Goal: Task Accomplishment & Management: Use online tool/utility

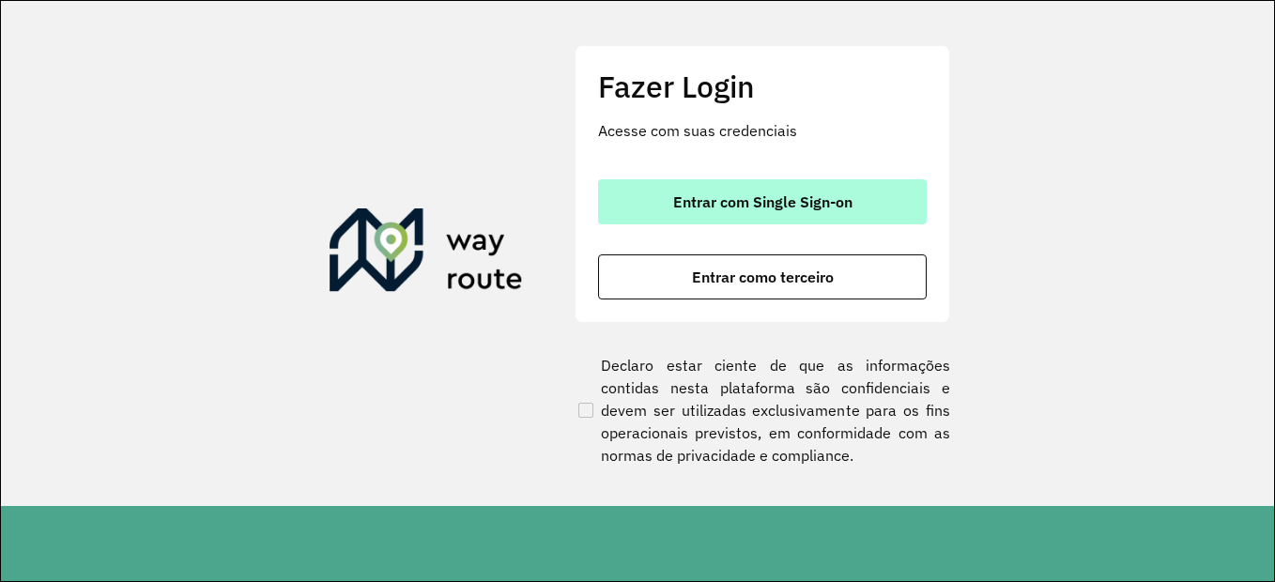
click at [763, 205] on span "Entrar com Single Sign-on" at bounding box center [762, 201] width 179 height 15
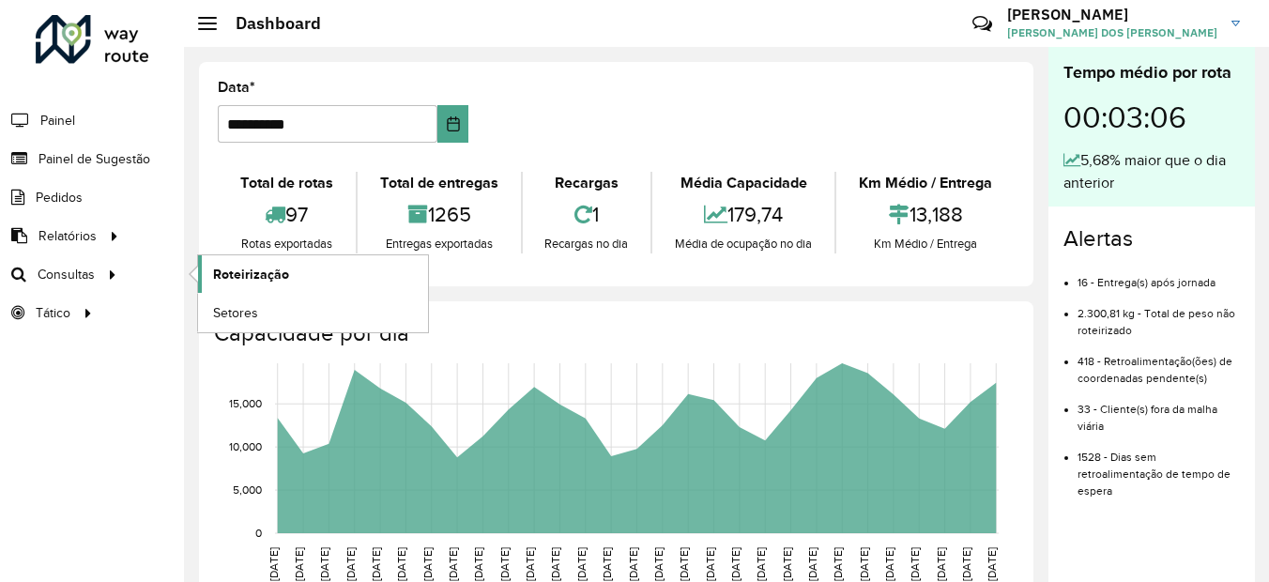
click at [227, 275] on span "Roteirização" at bounding box center [251, 275] width 76 height 20
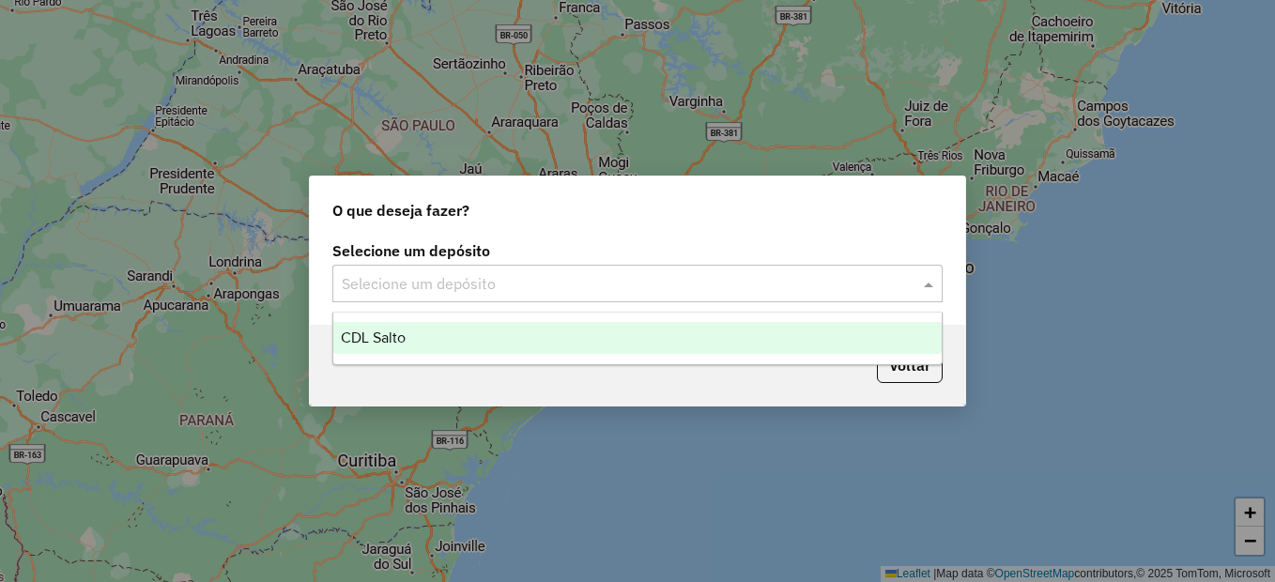
click at [484, 298] on div "Selecione um depósito" at bounding box center [637, 284] width 610 height 38
click at [447, 336] on div "CDL Salto" at bounding box center [637, 338] width 608 height 32
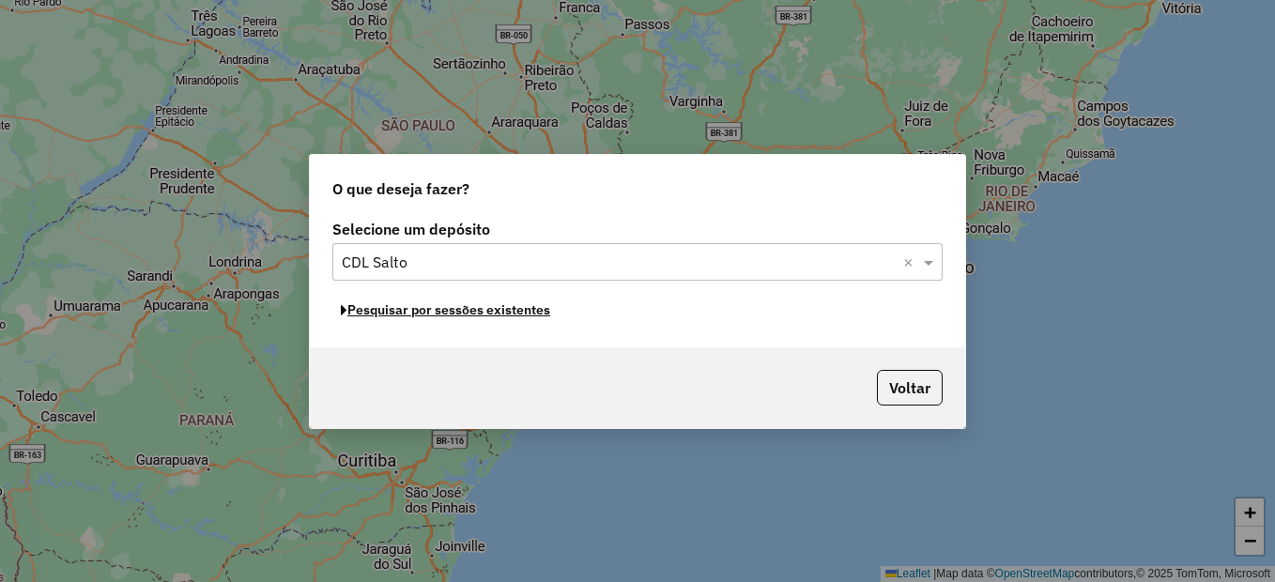
click at [387, 313] on button "Pesquisar por sessões existentes" at bounding box center [445, 310] width 226 height 29
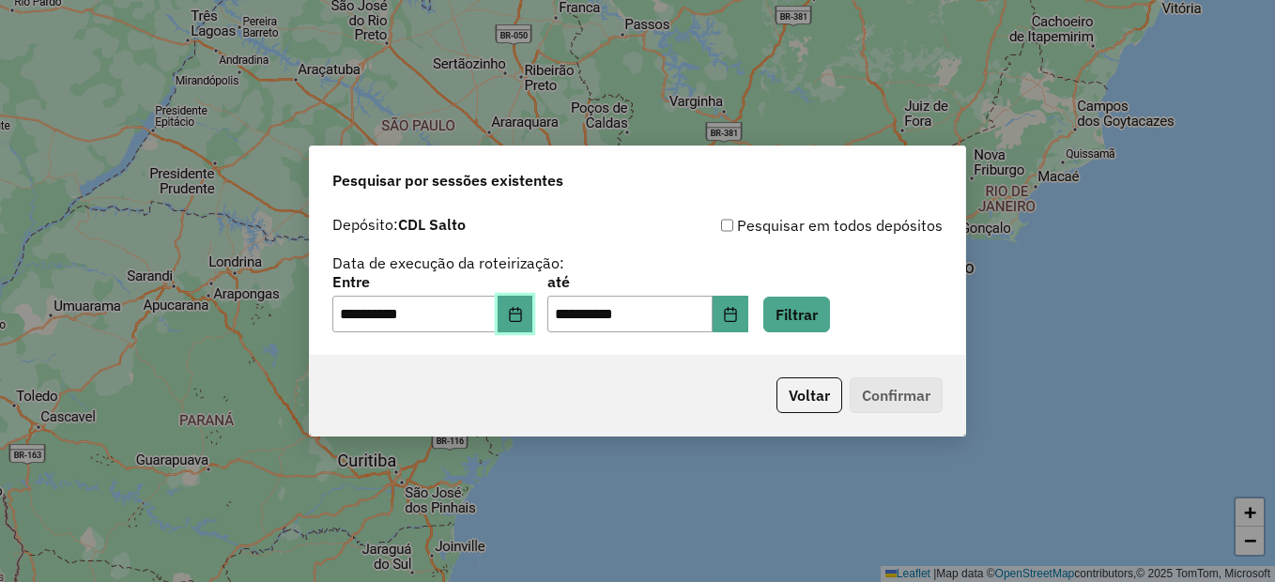
click at [513, 311] on button "Choose Date" at bounding box center [515, 315] width 36 height 38
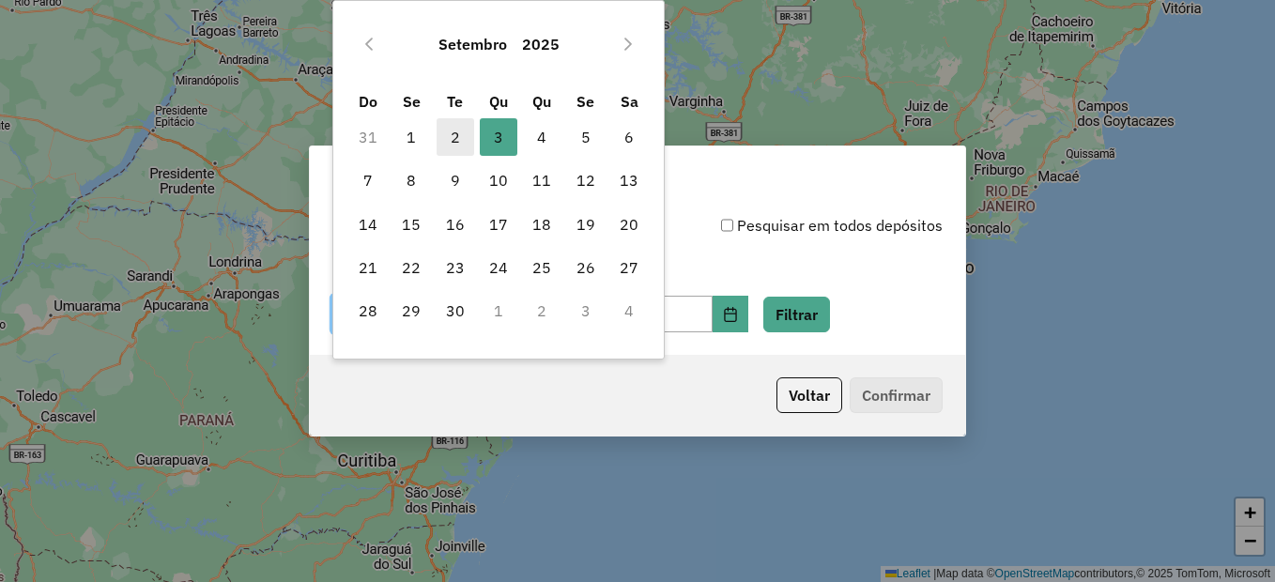
click at [448, 137] on span "2" at bounding box center [455, 137] width 38 height 38
type input "**********"
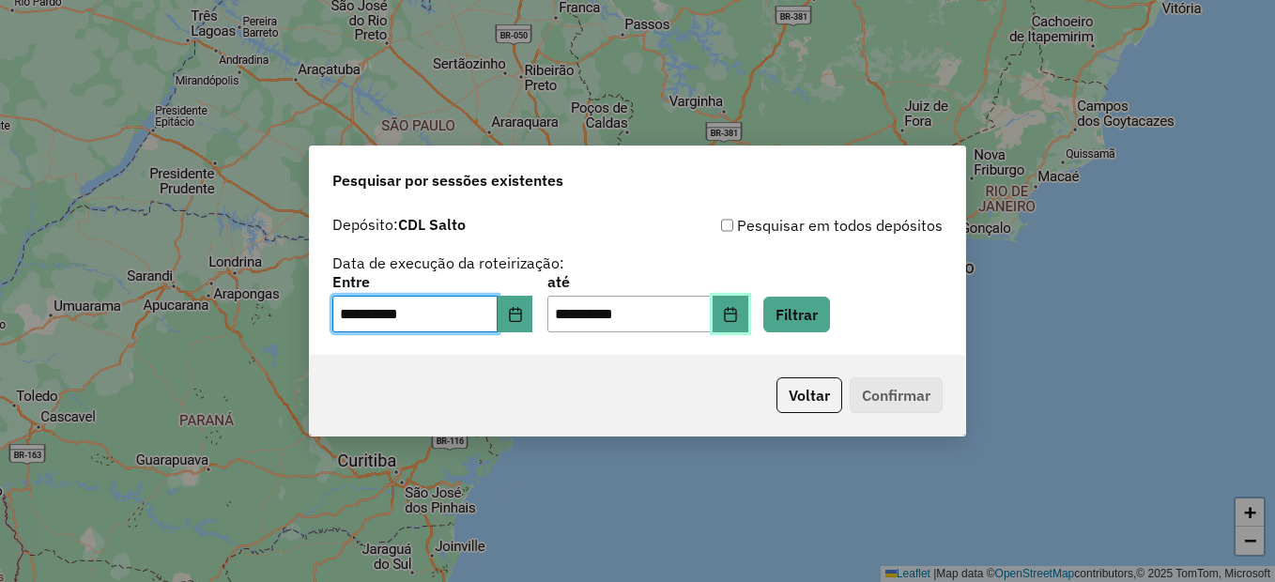
click at [738, 314] on icon "Choose Date" at bounding box center [730, 314] width 15 height 15
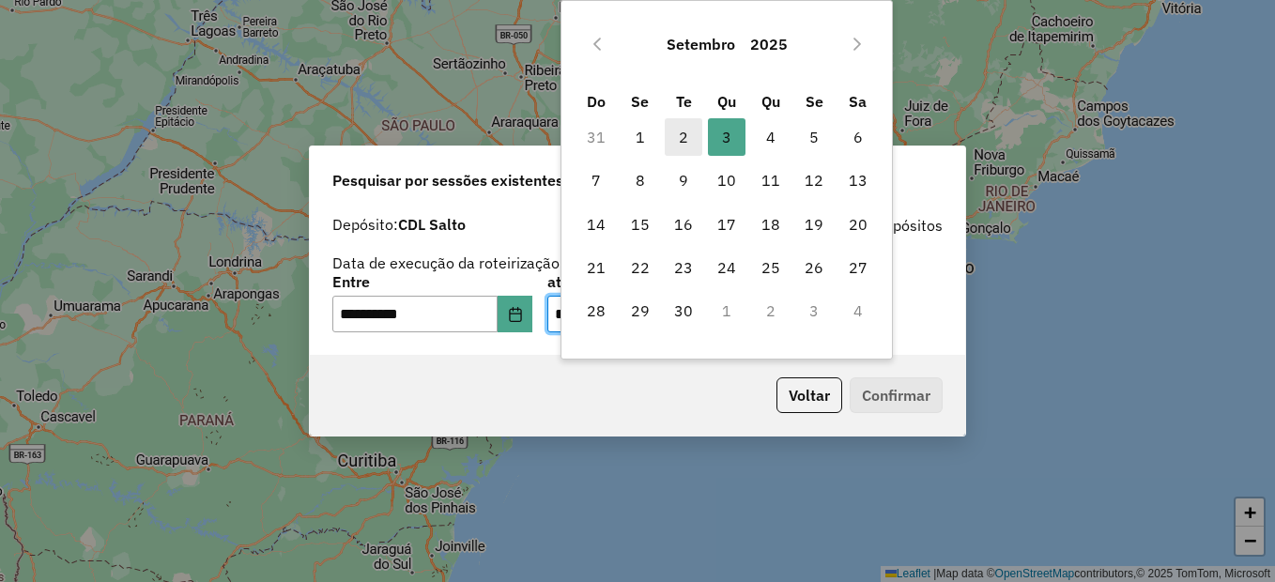
click at [685, 137] on span "2" at bounding box center [684, 137] width 38 height 38
type input "**********"
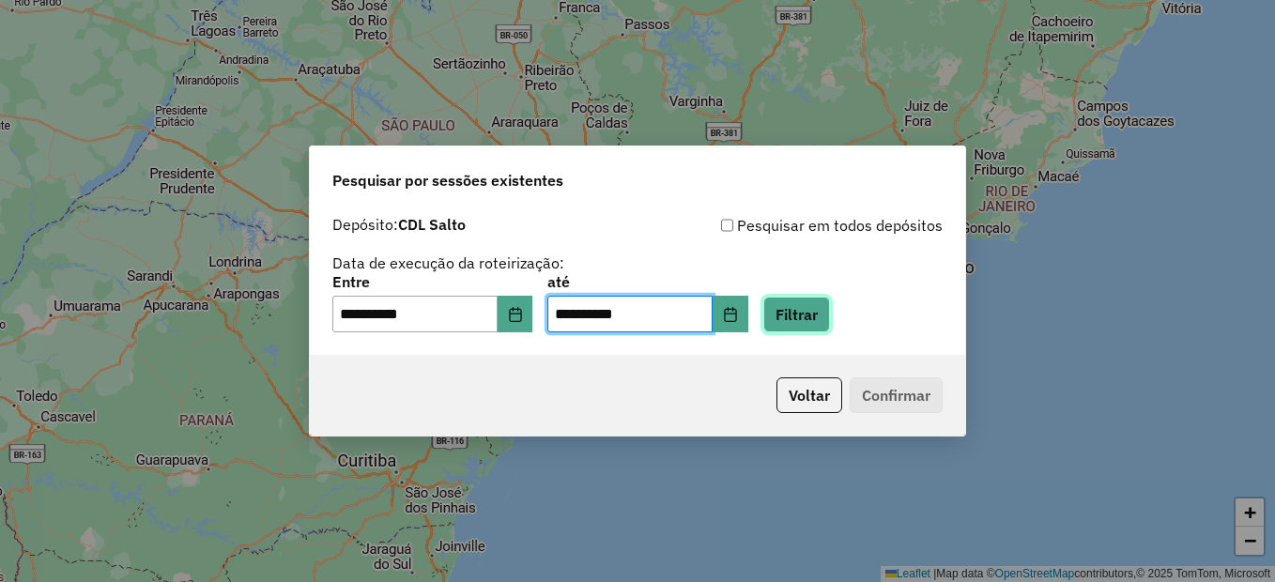
click at [830, 313] on button "Filtrar" at bounding box center [796, 315] width 67 height 36
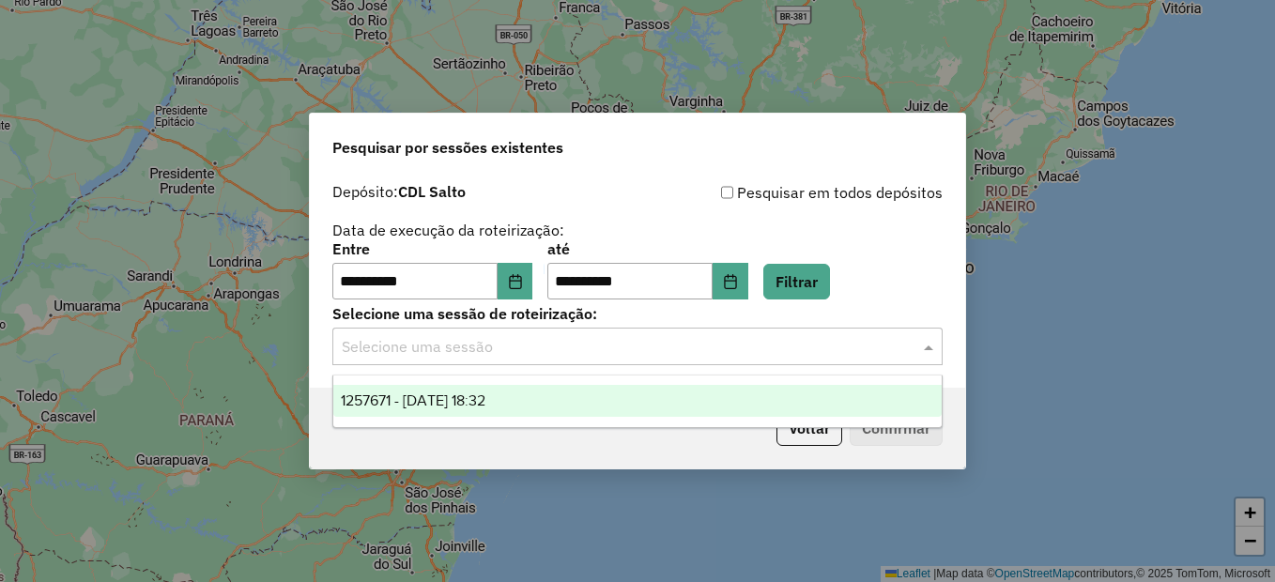
click at [524, 351] on input "text" at bounding box center [619, 347] width 554 height 23
click at [491, 390] on div "1257671 - 02/09/2025 18:32" at bounding box center [637, 401] width 608 height 32
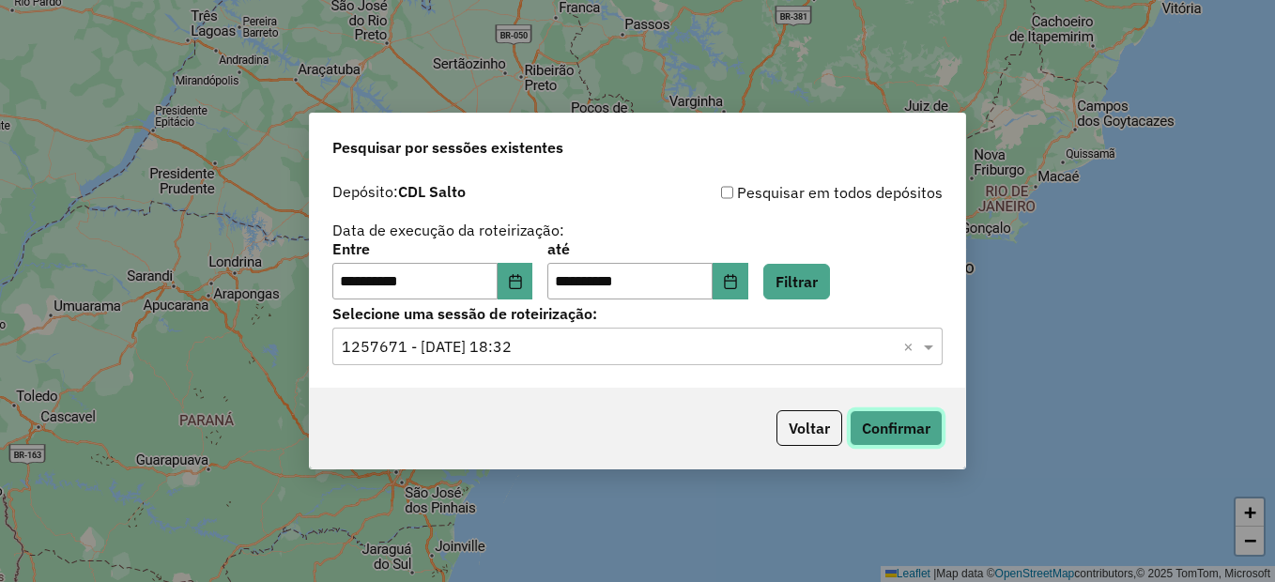
click at [878, 422] on button "Confirmar" at bounding box center [895, 428] width 93 height 36
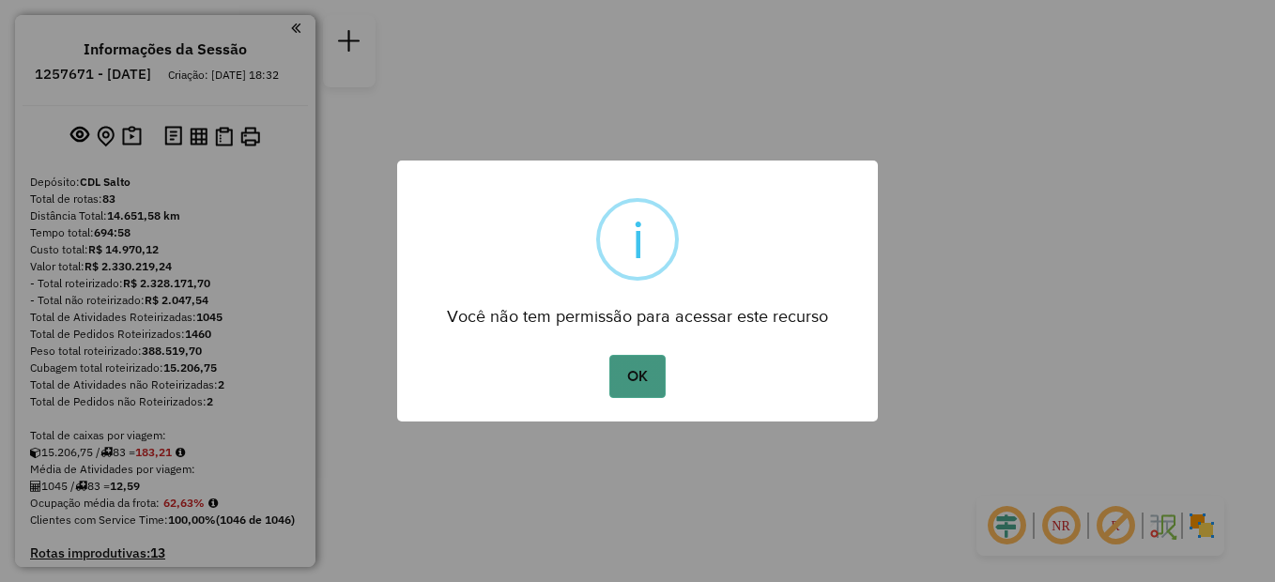
click at [667, 386] on div "OK No Cancel" at bounding box center [637, 376] width 481 height 53
click at [664, 386] on button "OK" at bounding box center [636, 376] width 55 height 43
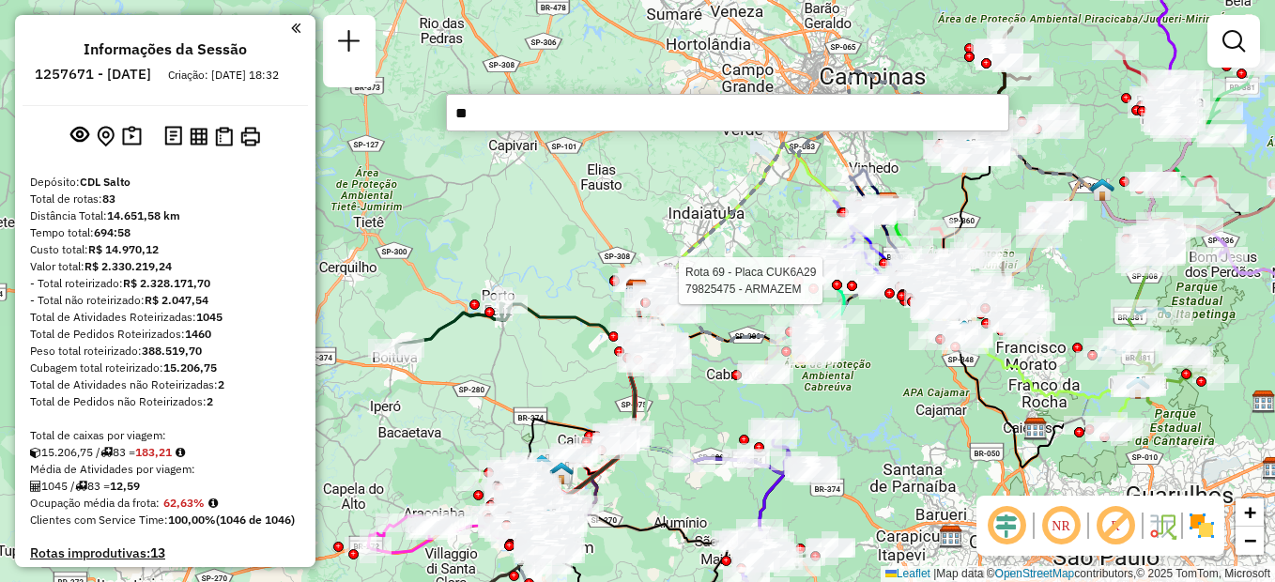
type input "***"
paste input "*****"
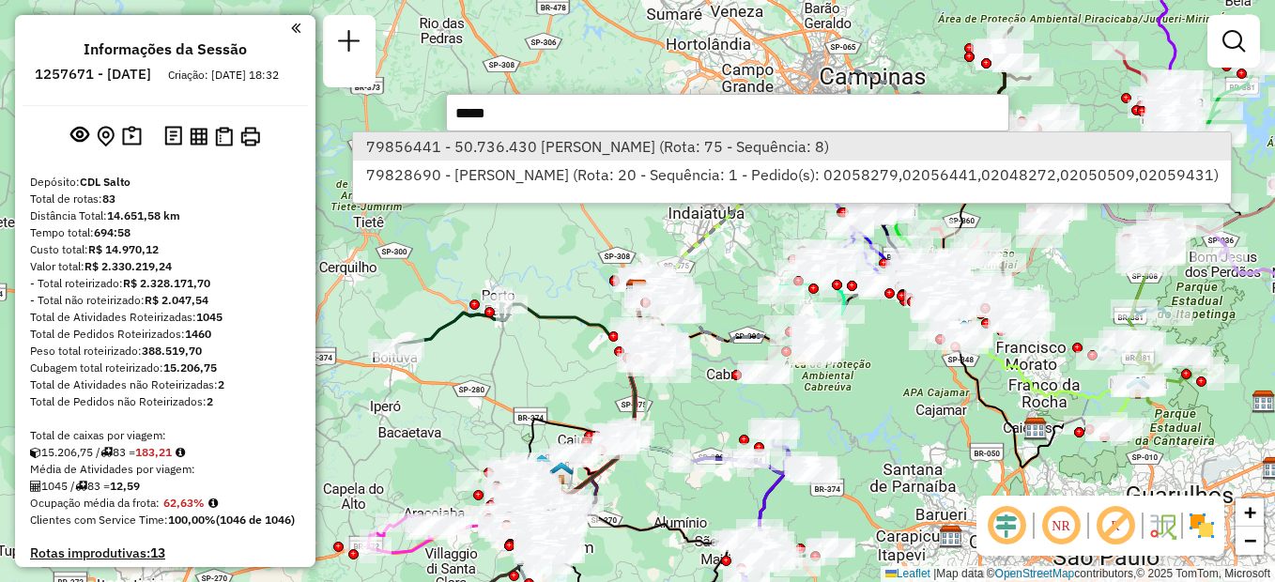
type input "*****"
click at [534, 145] on li "79856441 - 50.736.430 HELIO MIRANDA FILHO (Rota: 75 - Sequência: 8)" at bounding box center [792, 146] width 878 height 28
select select "**********"
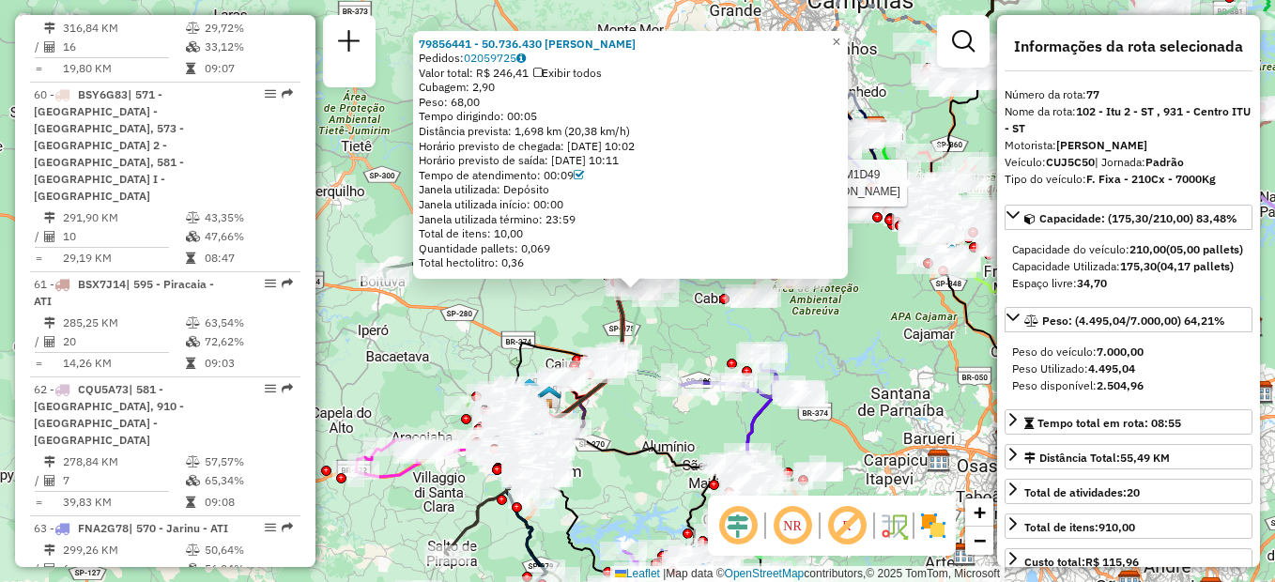
scroll to position [8903, 0]
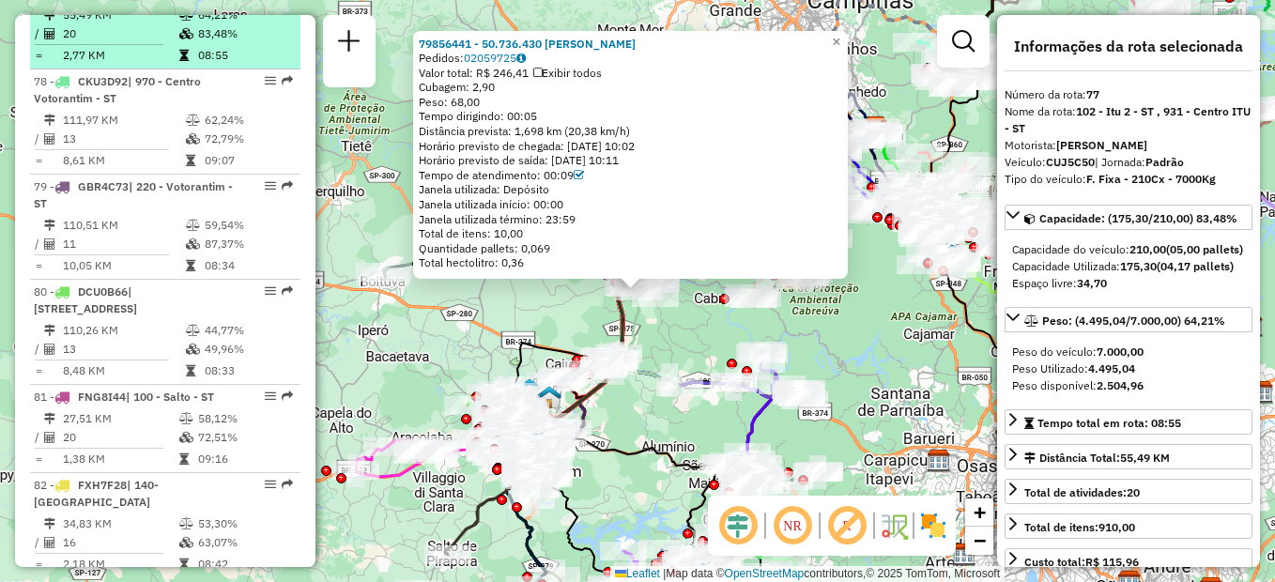
drag, startPoint x: 202, startPoint y: 73, endPoint x: 142, endPoint y: 44, distance: 66.7
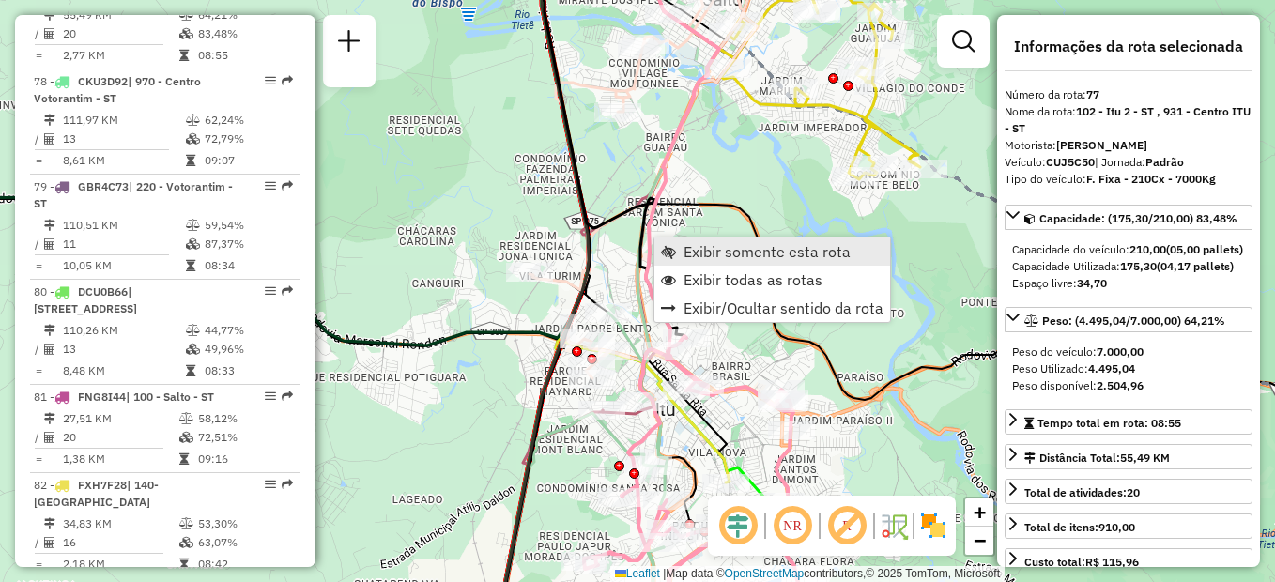
click at [685, 246] on span "Exibir somente esta rota" at bounding box center [766, 251] width 167 height 15
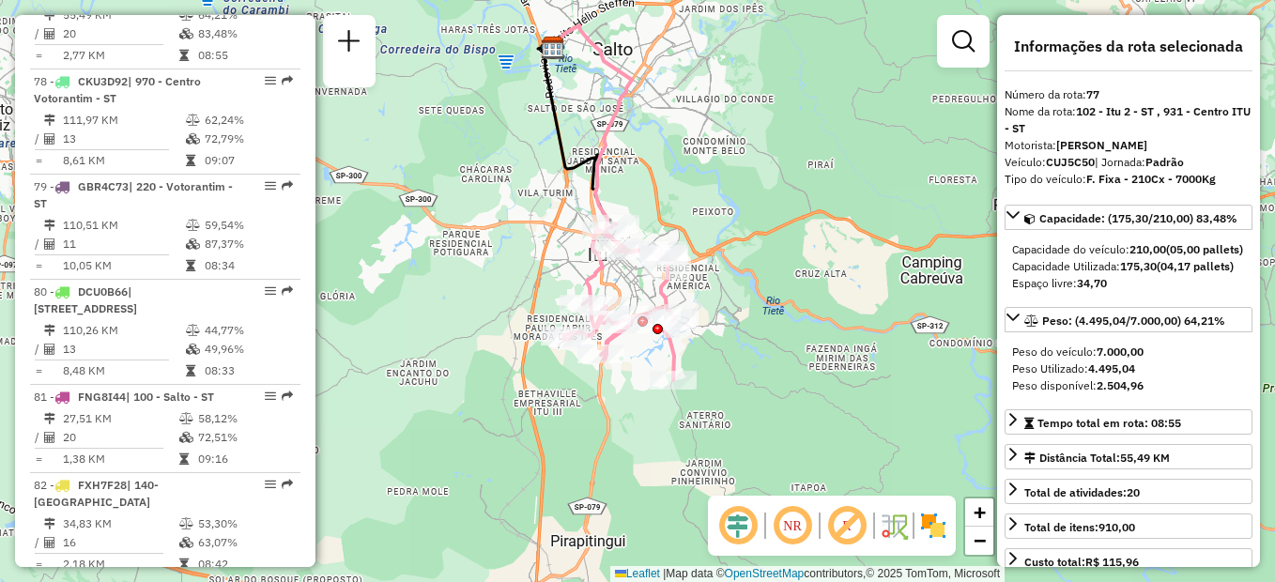
drag, startPoint x: 694, startPoint y: 280, endPoint x: 663, endPoint y: 191, distance: 93.5
click at [663, 191] on div "Janela de atendimento Grade de atendimento Capacidade Transportadoras Veículos …" at bounding box center [637, 291] width 1275 height 582
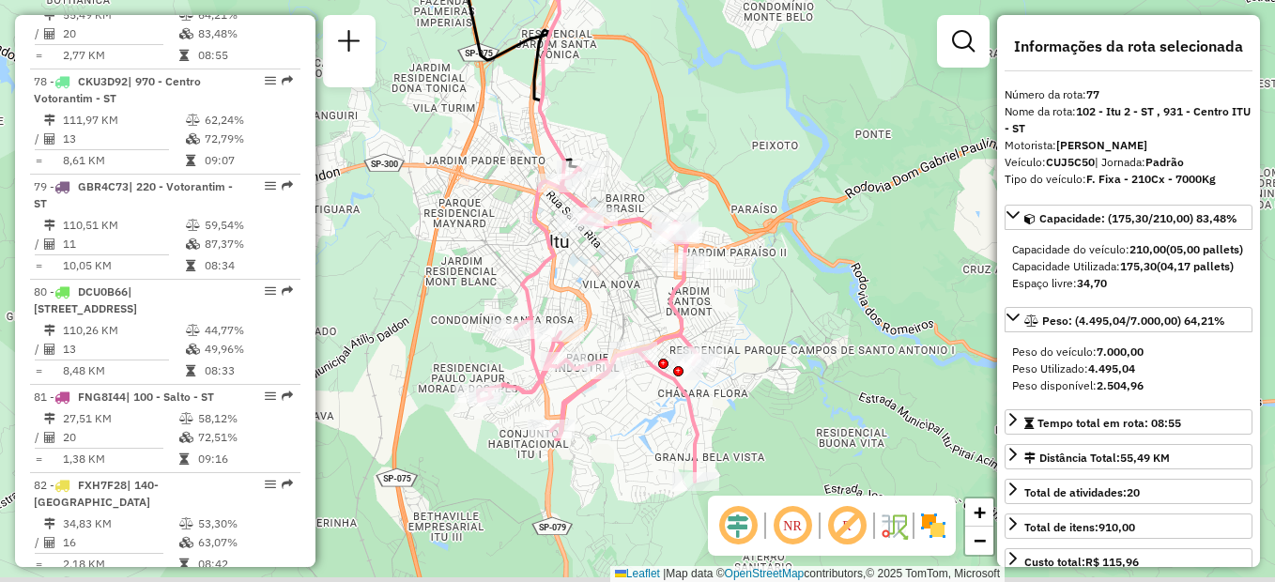
drag, startPoint x: 650, startPoint y: 225, endPoint x: 650, endPoint y: 171, distance: 54.4
click at [650, 171] on div "Janela de atendimento Grade de atendimento Capacidade Transportadoras Veículos …" at bounding box center [637, 291] width 1275 height 582
click at [979, 508] on span "+" at bounding box center [979, 511] width 12 height 23
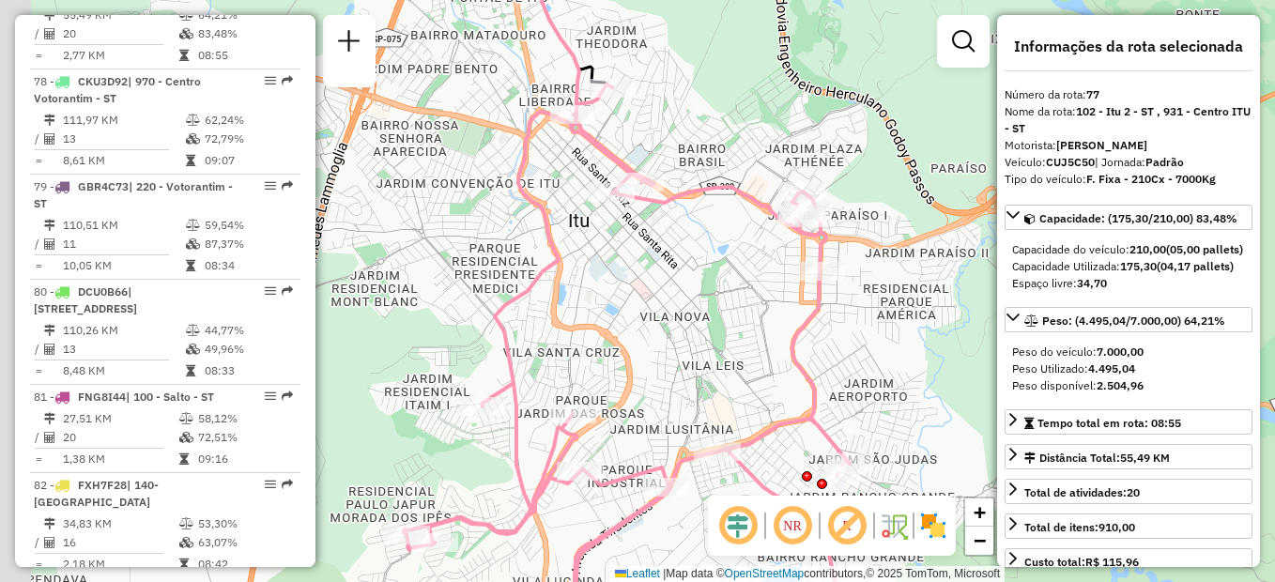
drag, startPoint x: 674, startPoint y: 251, endPoint x: 755, endPoint y: 288, distance: 89.0
click at [755, 288] on div "Janela de atendimento Grade de atendimento Capacidade Transportadoras Veículos …" at bounding box center [637, 291] width 1275 height 582
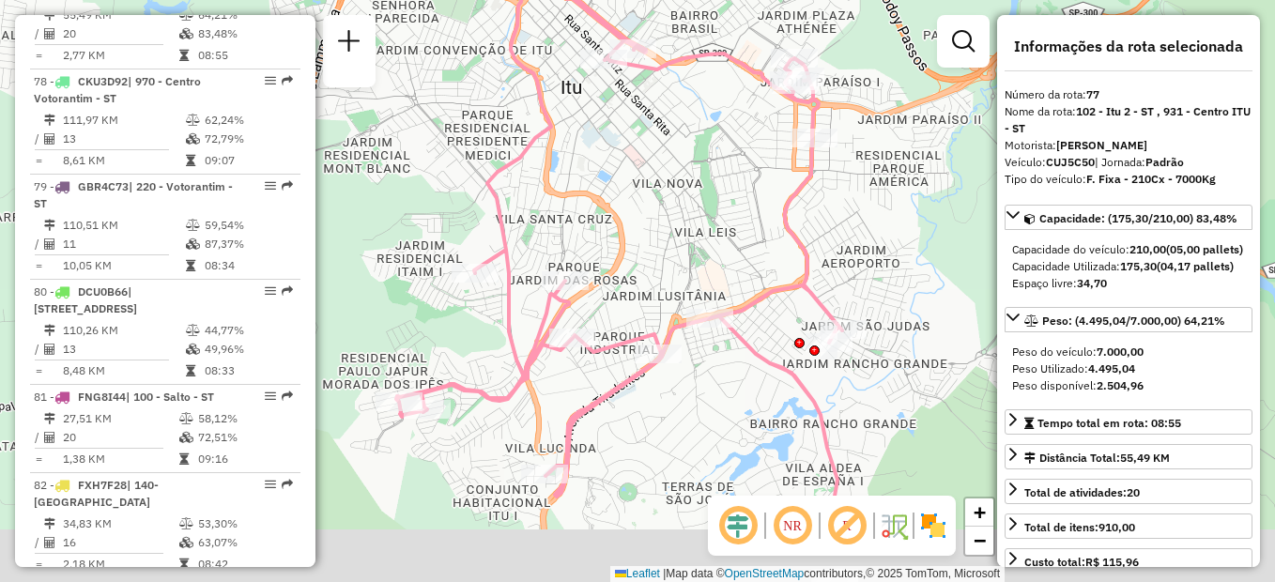
drag, startPoint x: 579, startPoint y: 371, endPoint x: 572, endPoint y: 243, distance: 127.9
click at [572, 243] on div "Janela de atendimento Grade de atendimento Capacidade Transportadoras Veículos …" at bounding box center [637, 291] width 1275 height 582
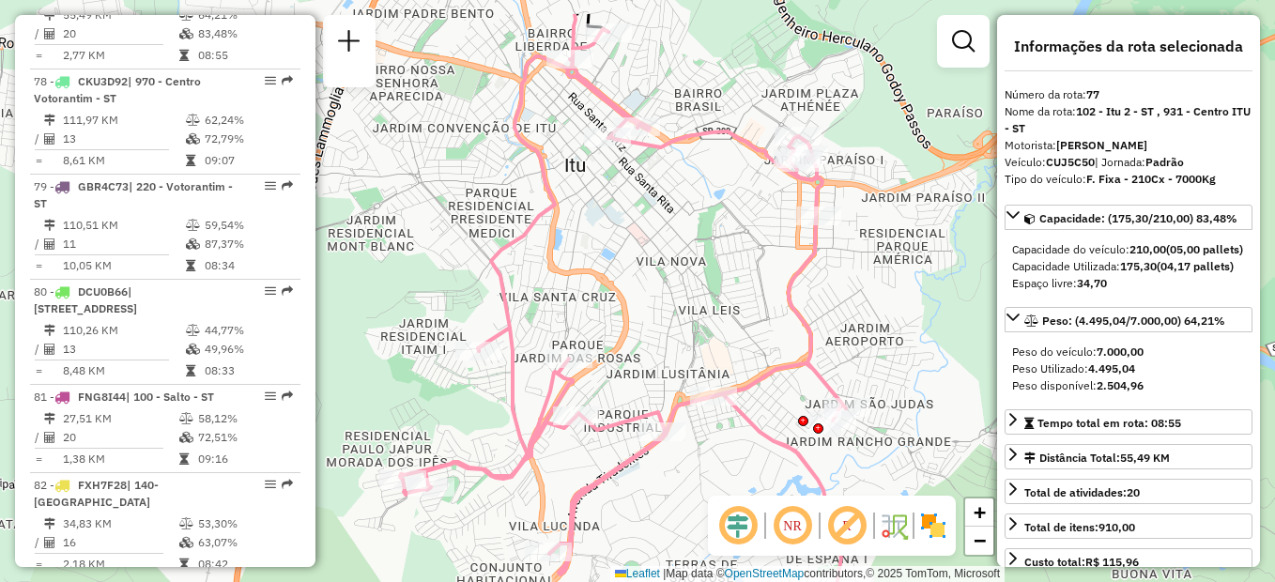
drag, startPoint x: 687, startPoint y: 190, endPoint x: 691, endPoint y: 263, distance: 73.3
click at [691, 263] on div "Janela de atendimento Grade de atendimento Capacidade Transportadoras Veículos …" at bounding box center [637, 291] width 1275 height 582
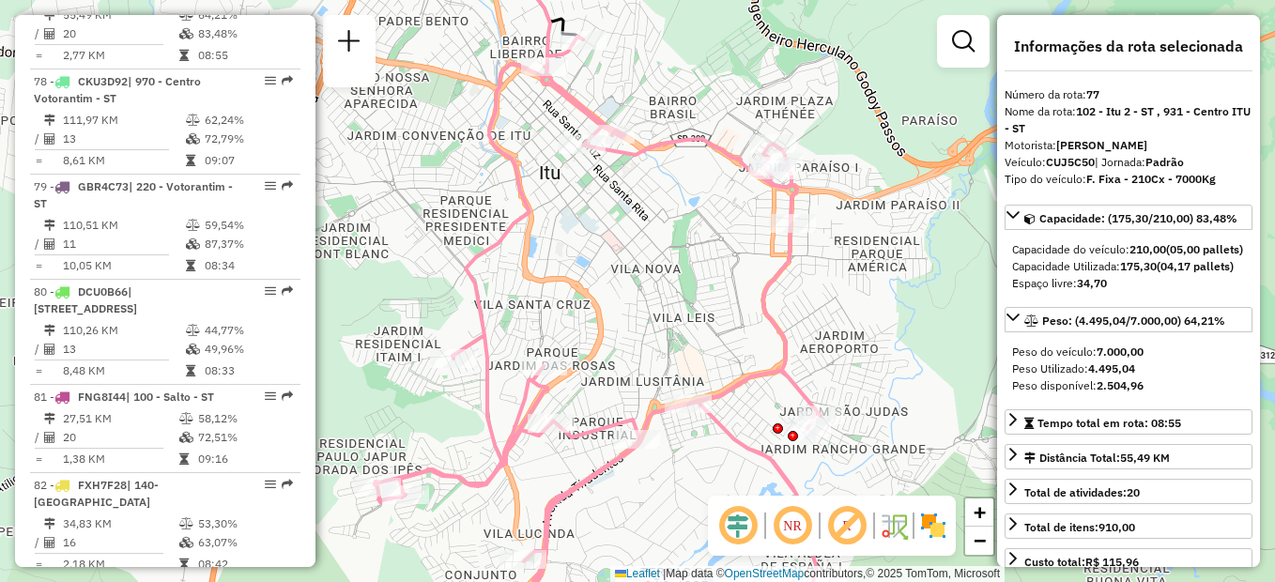
drag, startPoint x: 688, startPoint y: 279, endPoint x: 619, endPoint y: 297, distance: 70.8
click at [619, 297] on div "Janela de atendimento Grade de atendimento Capacidade Transportadoras Veículos …" at bounding box center [637, 291] width 1275 height 582
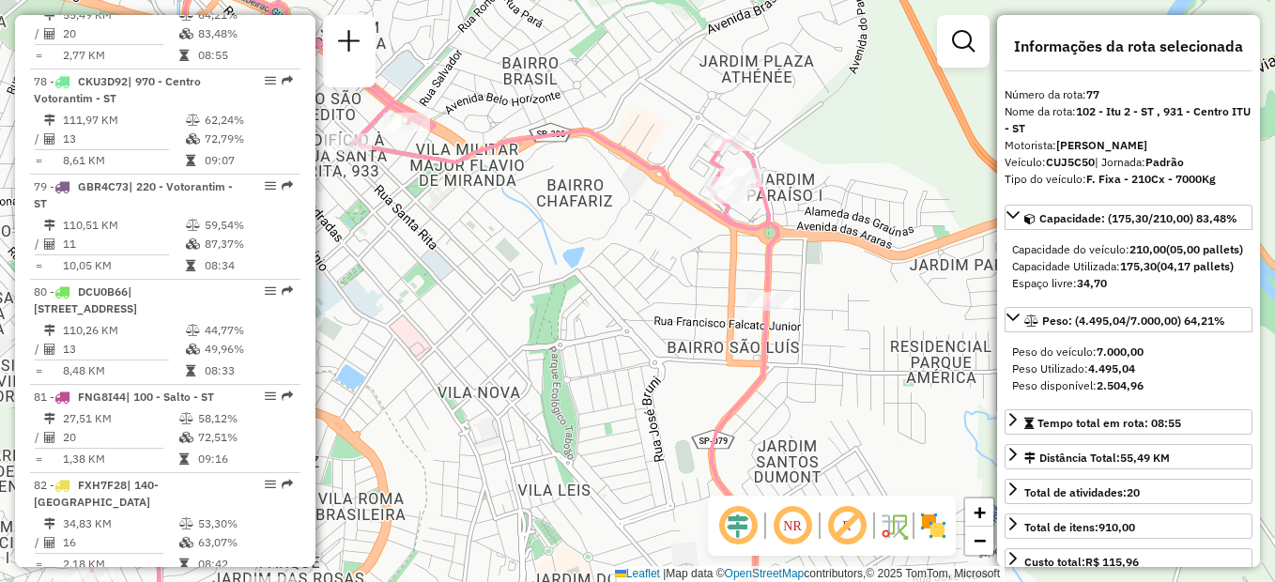
drag, startPoint x: 827, startPoint y: 199, endPoint x: 792, endPoint y: 206, distance: 35.5
click at [792, 206] on div "Janela de atendimento Grade de atendimento Capacidade Transportadoras Veículos …" at bounding box center [637, 291] width 1275 height 582
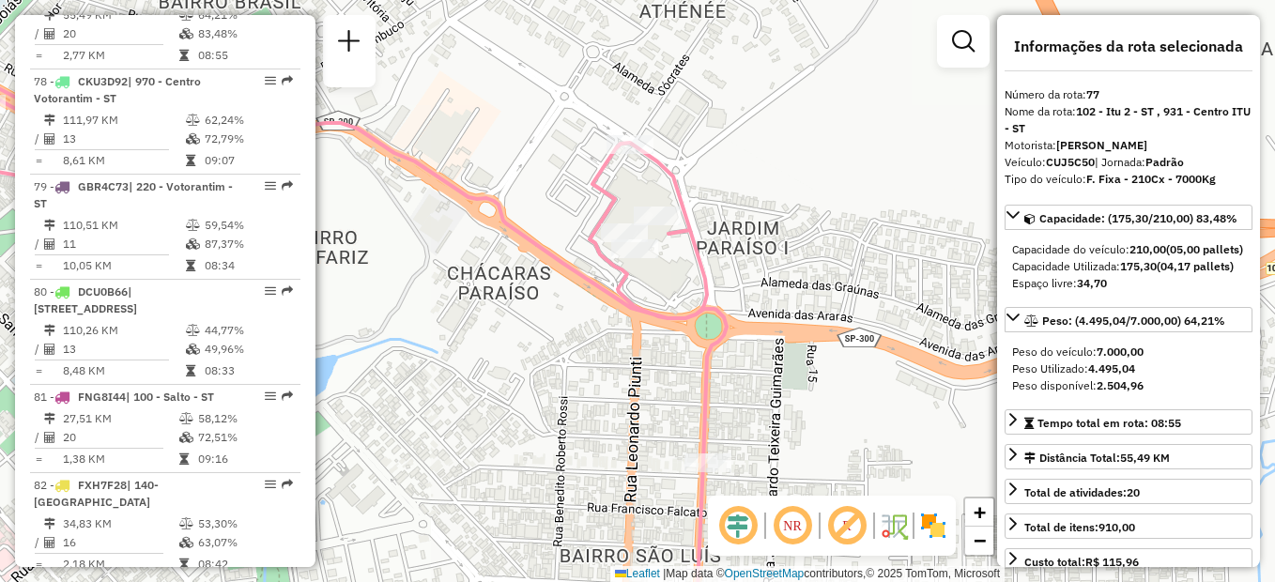
drag, startPoint x: 692, startPoint y: 275, endPoint x: 753, endPoint y: 278, distance: 61.1
click at [726, 278] on icon at bounding box center [299, 319] width 854 height 642
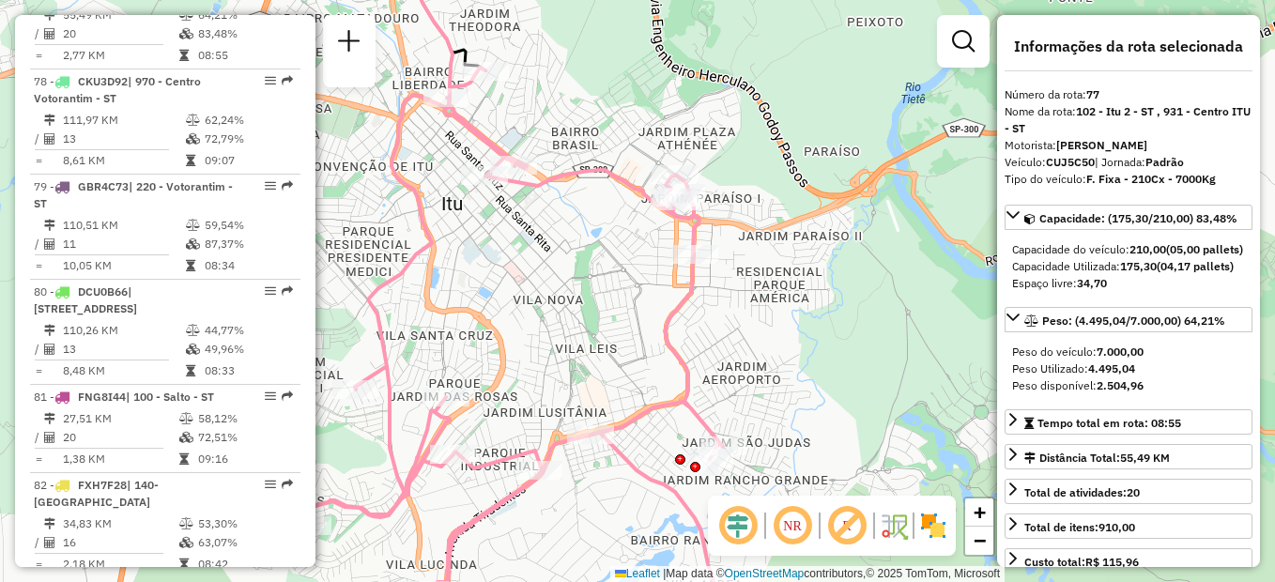
drag, startPoint x: 604, startPoint y: 262, endPoint x: 597, endPoint y: 211, distance: 51.2
click at [597, 211] on div "Janela de atendimento Grade de atendimento Capacidade Transportadoras Veículos …" at bounding box center [637, 291] width 1275 height 582
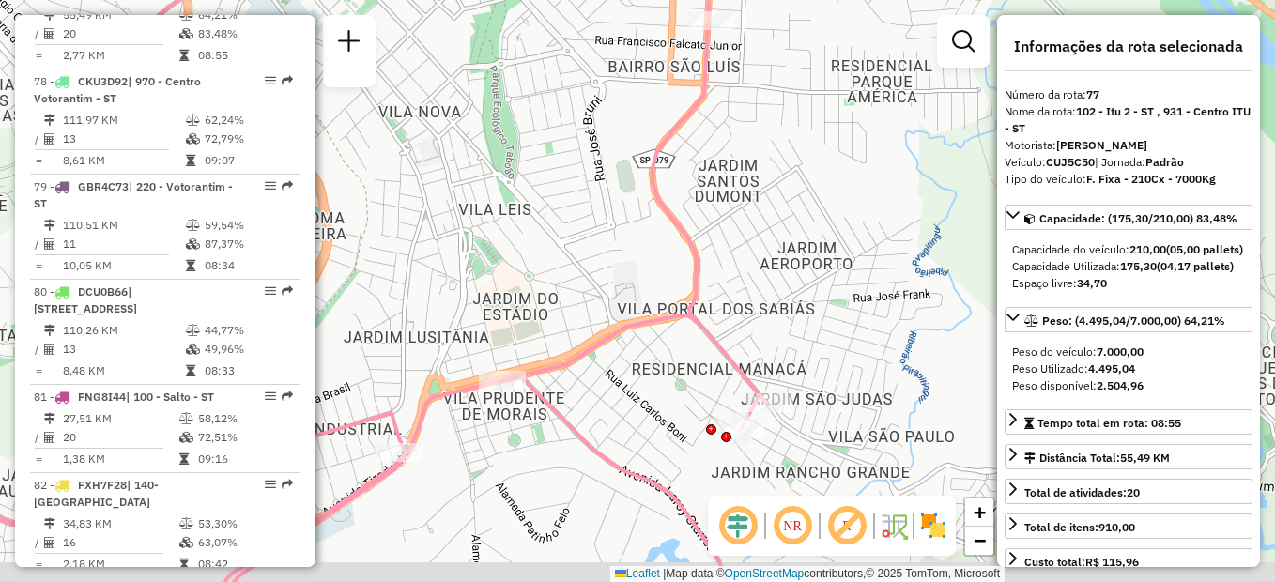
drag, startPoint x: 730, startPoint y: 387, endPoint x: 697, endPoint y: 360, distance: 42.1
click at [697, 360] on div "Janela de atendimento Grade de atendimento Capacidade Transportadoras Veículos …" at bounding box center [637, 291] width 1275 height 582
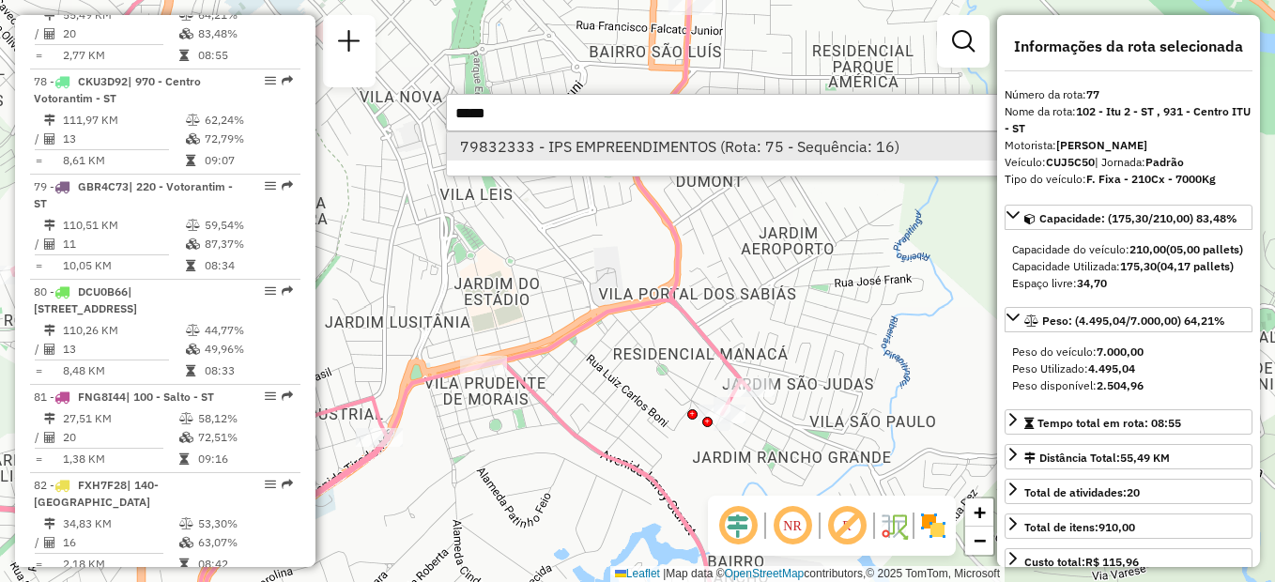
type input "*****"
click at [606, 155] on li "79832333 - IPS EMPREENDIMENTOS (Rota: 75 - Sequência: 16)" at bounding box center [727, 146] width 561 height 28
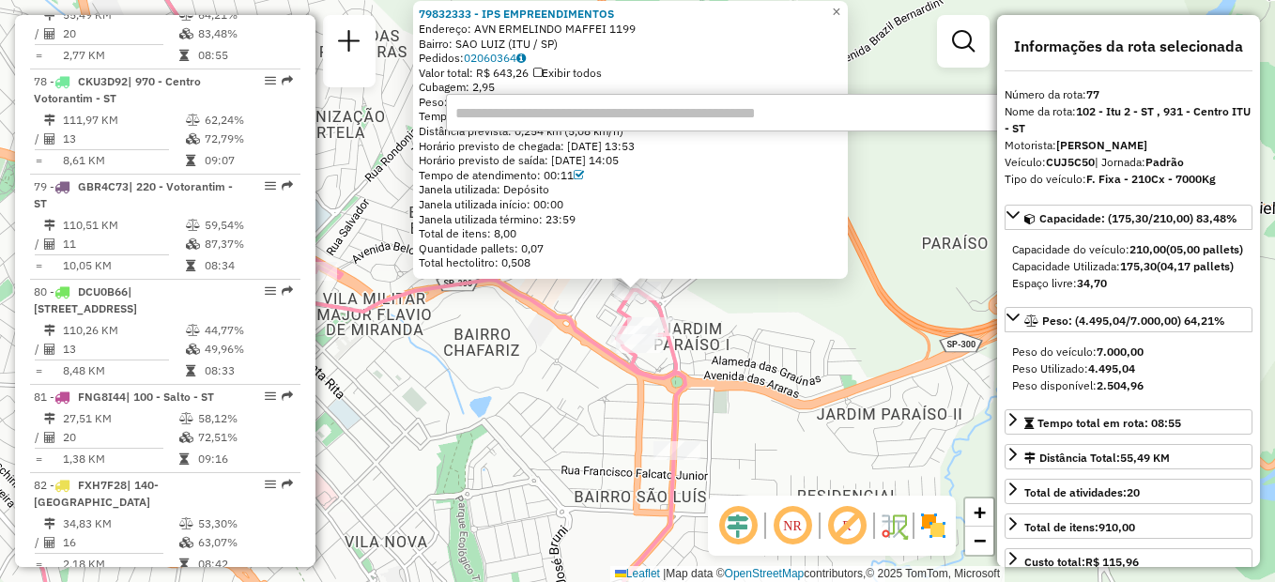
type input "*"
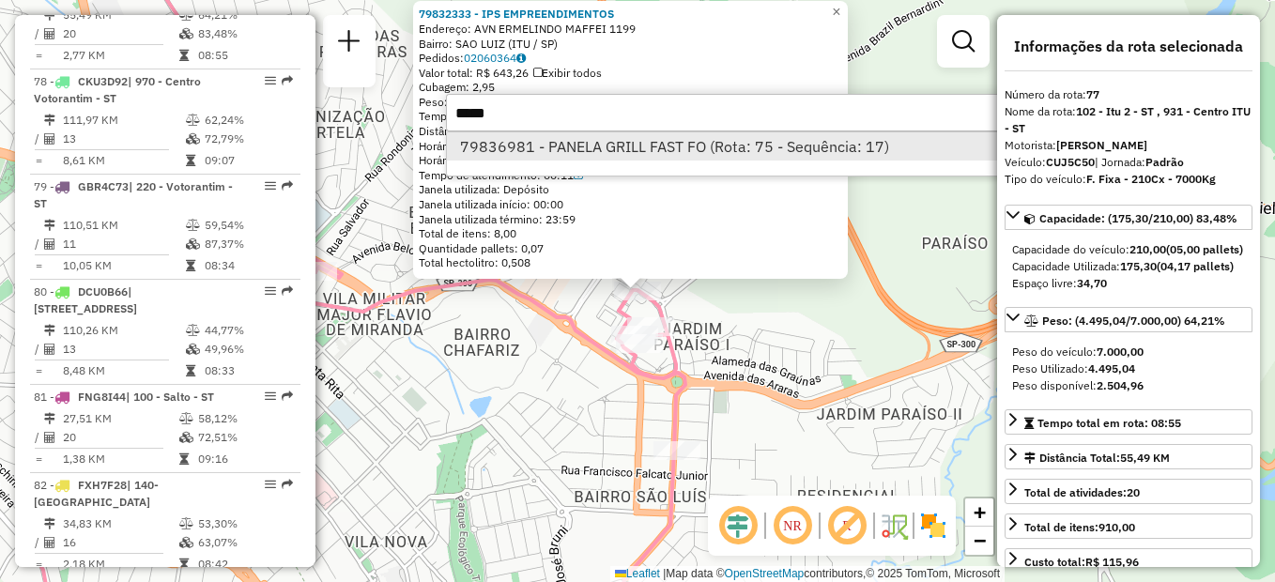
type input "*****"
click at [557, 139] on li "79836981 - PANELA GRILL FAST FO (Rota: 75 - Sequência: 17)" at bounding box center [727, 146] width 561 height 28
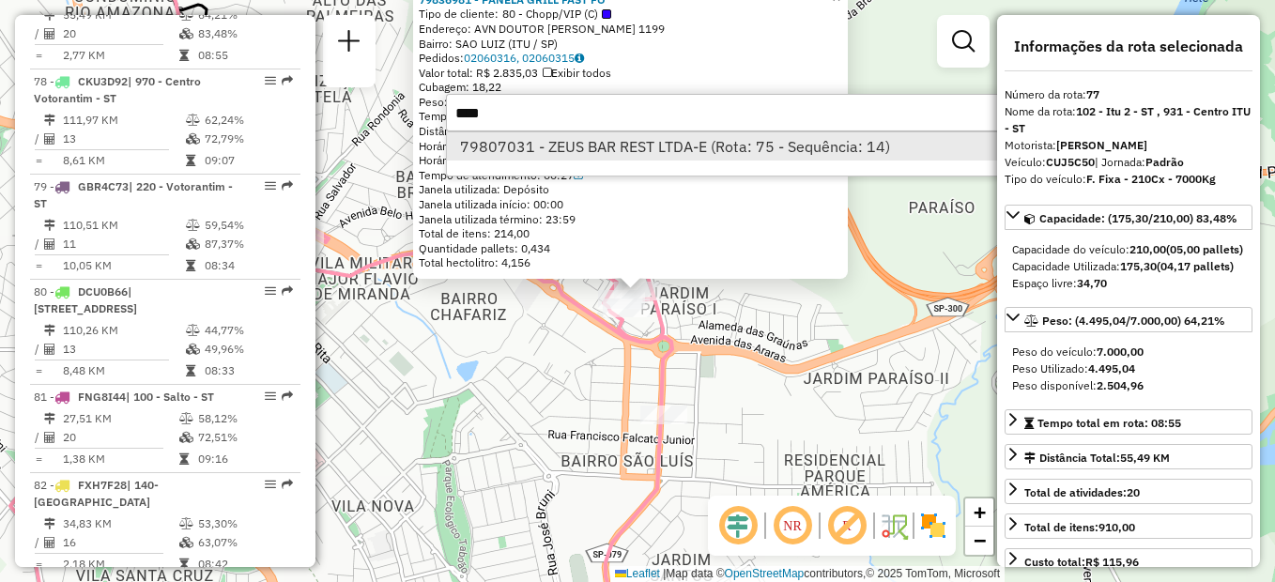
type input "****"
click at [611, 150] on li "79807031 - ZEUS BAR REST LTDA-E (Rota: 75 - Sequência: 14)" at bounding box center [727, 146] width 561 height 28
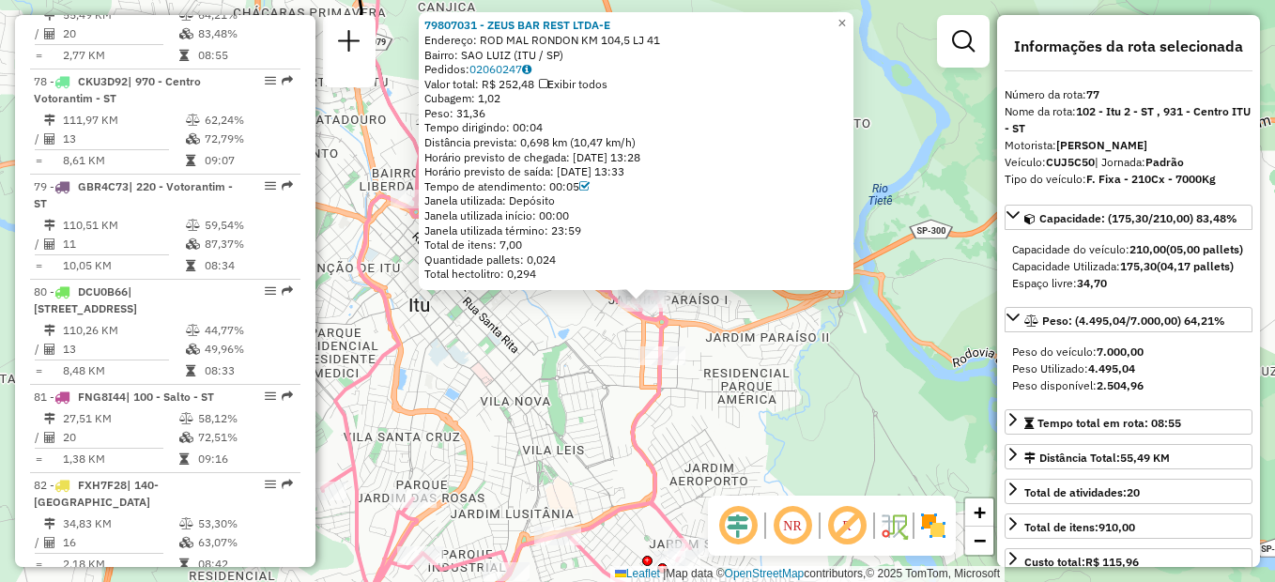
click at [704, 318] on div "79807031 - ZEUS BAR REST LTDA-E Endereço: ROD MAL RONDON KM 104,5 LJ 41 Bairro:…" at bounding box center [637, 291] width 1275 height 582
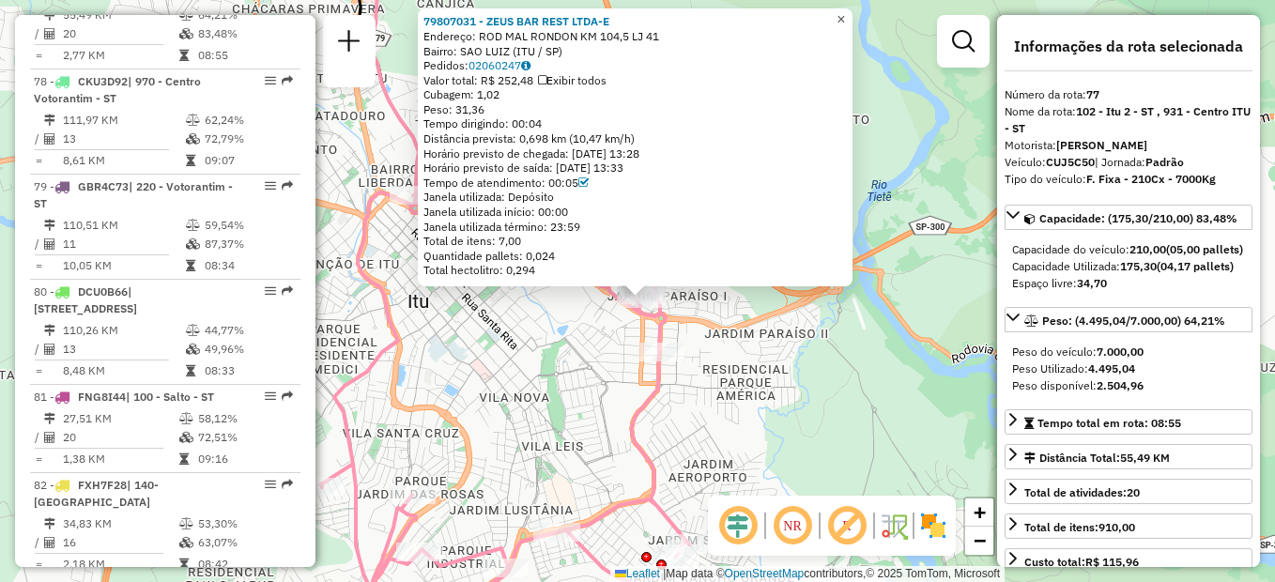
click at [852, 23] on link "×" at bounding box center [841, 19] width 23 height 23
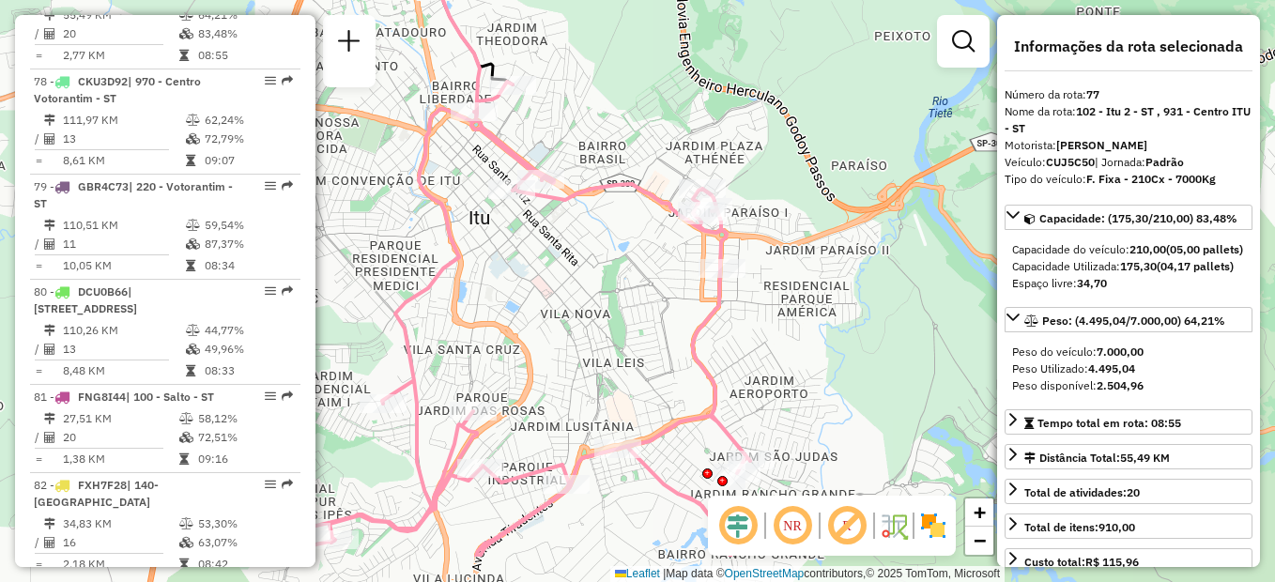
drag, startPoint x: 739, startPoint y: 309, endPoint x: 799, endPoint y: 223, distance: 104.4
click at [799, 223] on div "Janela de atendimento Grade de atendimento Capacidade Transportadoras Veículos …" at bounding box center [637, 291] width 1275 height 582
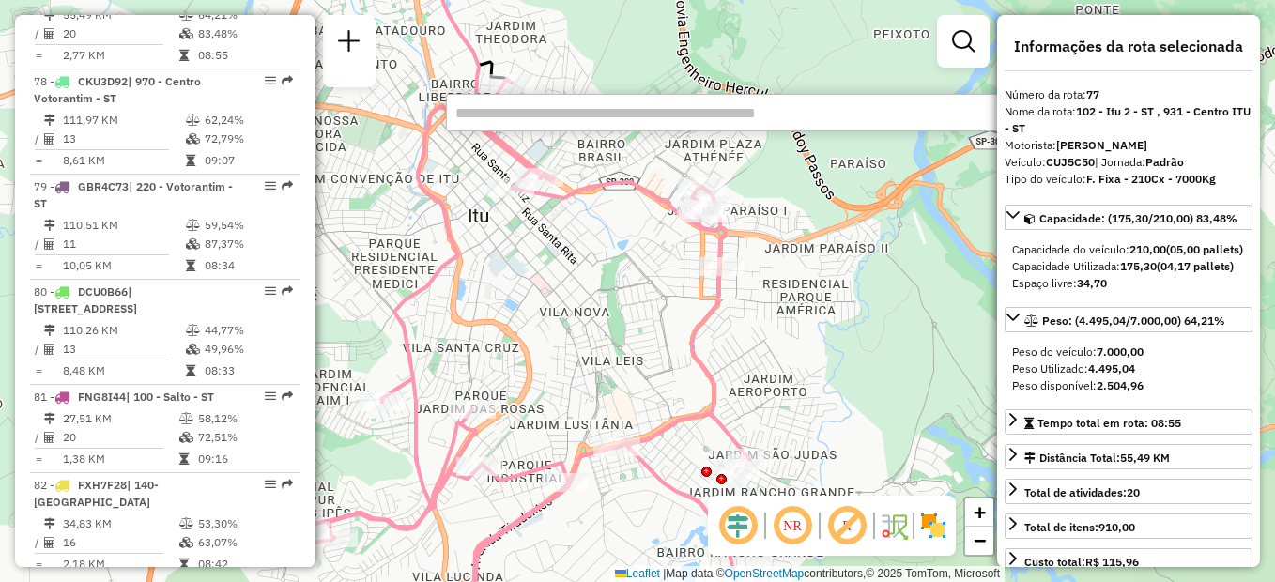
paste input "*****"
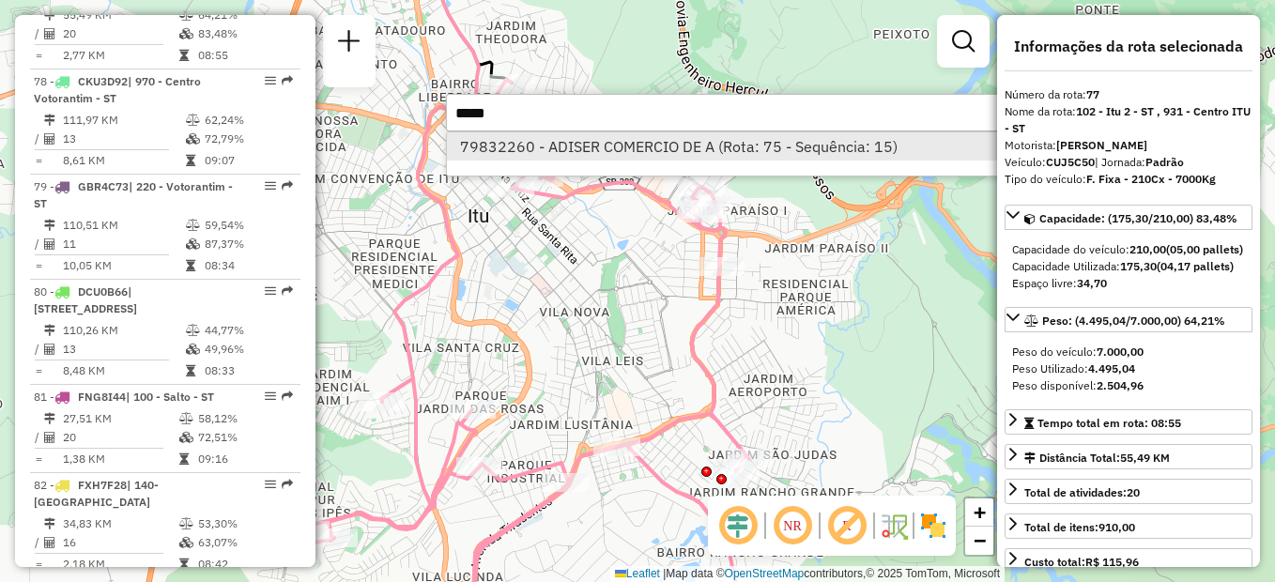
type input "*****"
click at [656, 155] on li "79832260 - ADISER COMERCIO DE A (Rota: 75 - Sequência: 15)" at bounding box center [727, 146] width 561 height 28
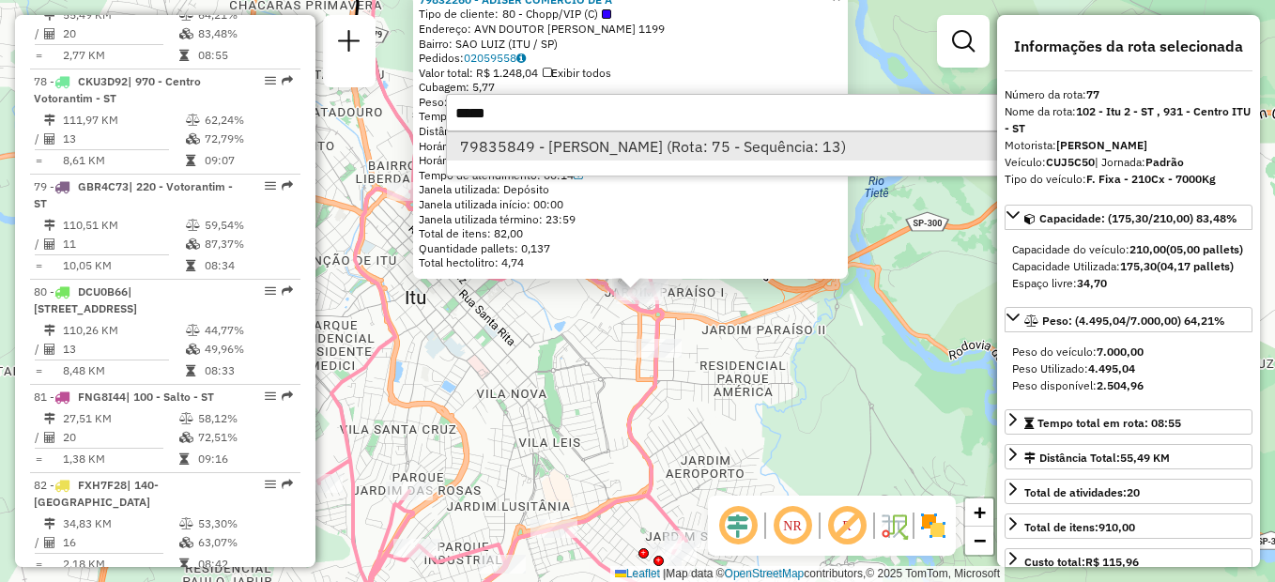
type input "*****"
click at [627, 144] on li "79835849 - CLAUDIA RECCO VALLE (Rota: 75 - Sequência: 13)" at bounding box center [727, 146] width 561 height 28
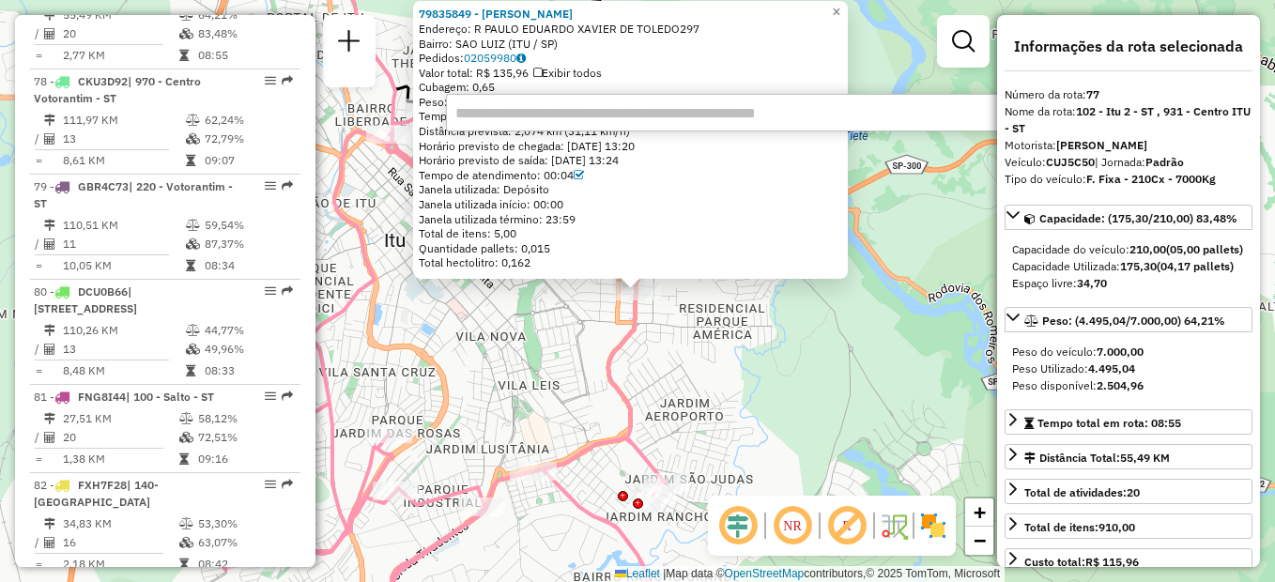
paste input "*****"
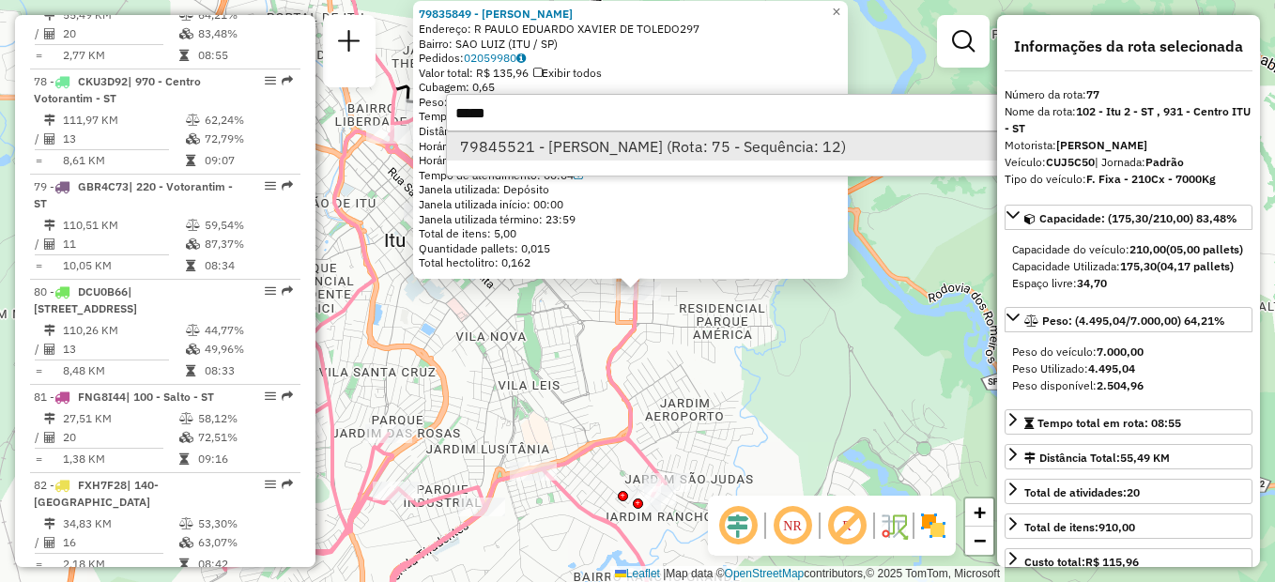
type input "*****"
click at [587, 150] on li "79845521 - ALMIR ROGERIO VELOSO (Rota: 75 - Sequência: 12)" at bounding box center [727, 146] width 561 height 28
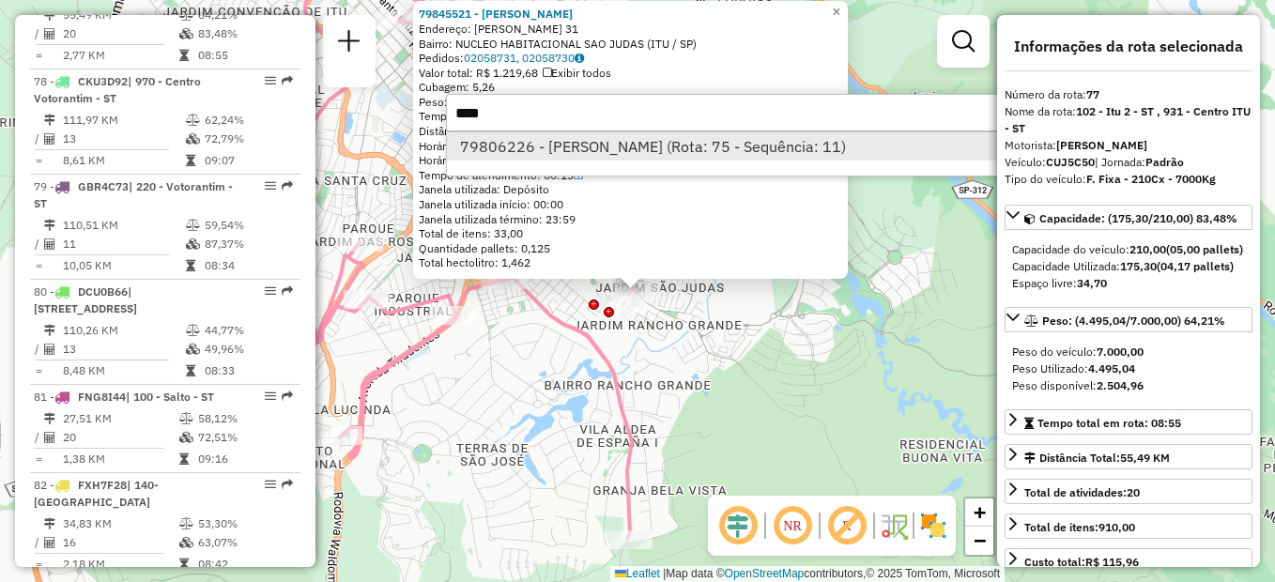
type input "****"
click at [586, 152] on li "79806226 - RAIMUNDO AZEL SOBRIN (Rota: 75 - Sequência: 11)" at bounding box center [727, 146] width 561 height 28
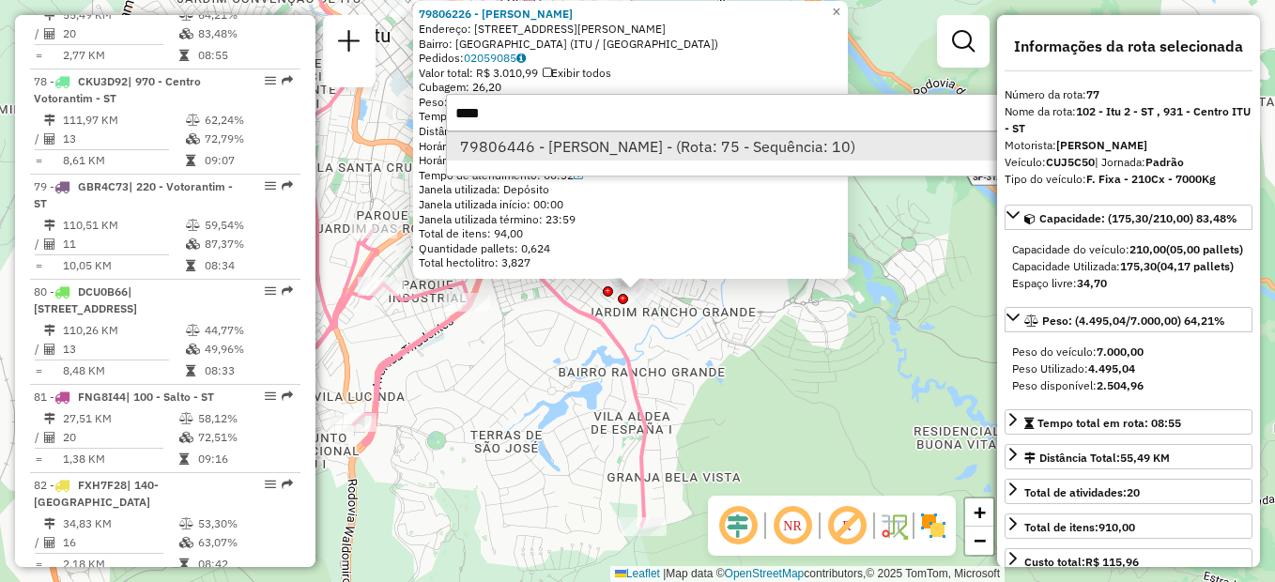
type input "****"
click at [586, 150] on li "79806446 - VALDEMAR LEONARDI - (Rota: 75 - Sequência: 10)" at bounding box center [727, 146] width 561 height 28
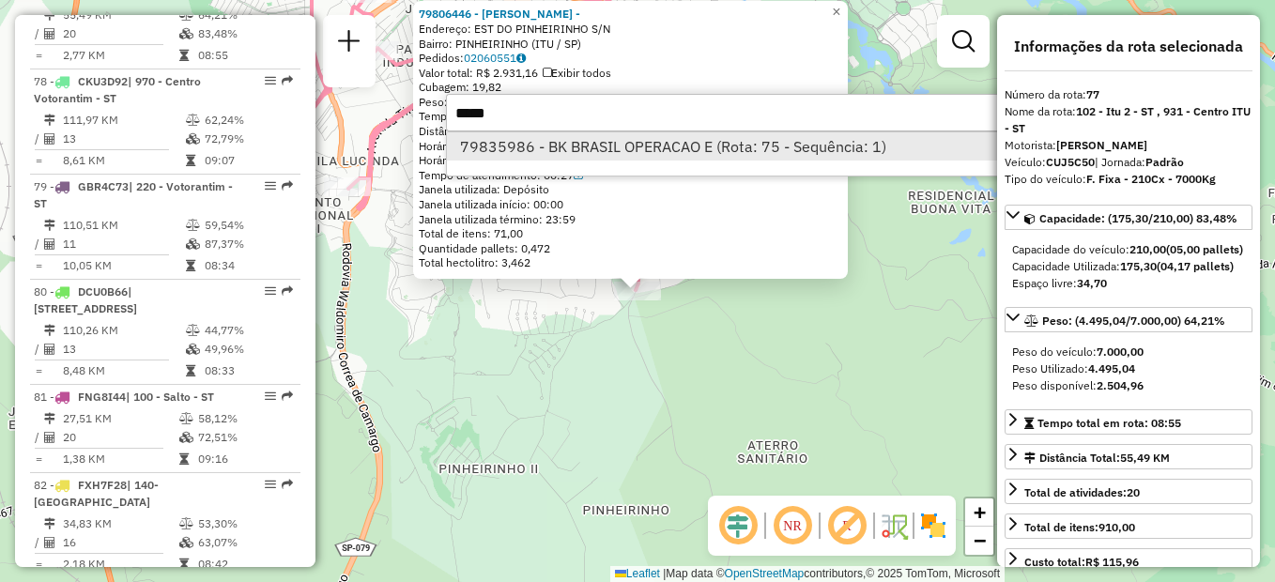
type input "*****"
click at [586, 145] on li "79835986 - BK BRASIL OPERACAO E (Rota: 75 - Sequência: 1)" at bounding box center [727, 146] width 561 height 28
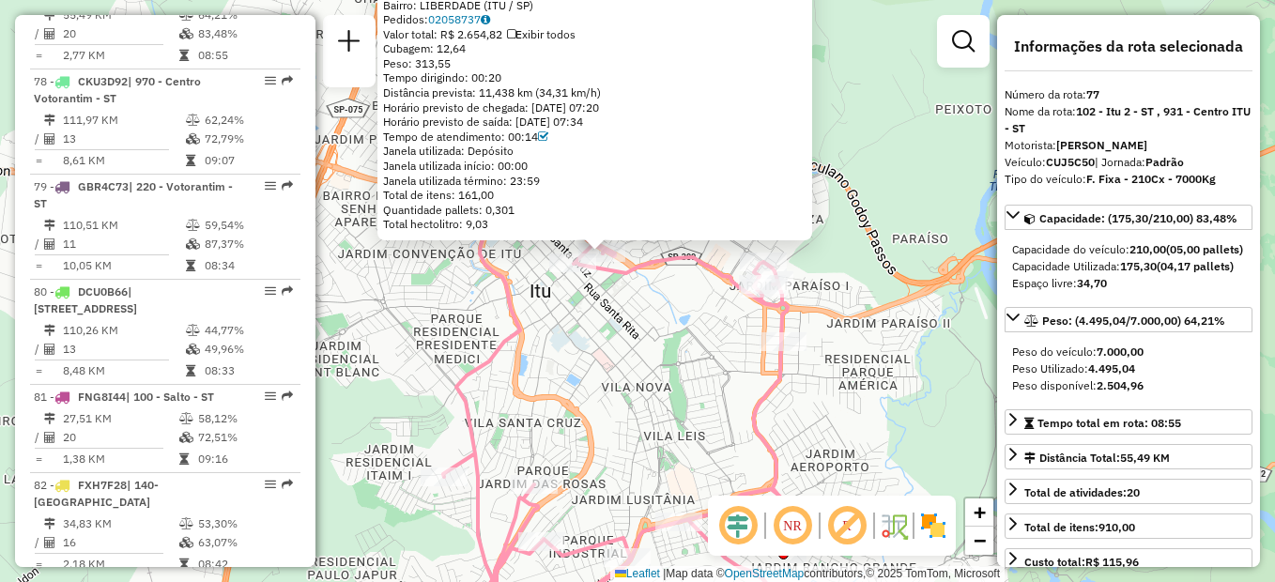
drag, startPoint x: 454, startPoint y: 344, endPoint x: 399, endPoint y: 257, distance: 102.6
click at [399, 257] on div "79835986 - BK BRASIL OPERACAO E Tipo de cliente: 80 - Chopp/VIP (C) Endereço: A…" at bounding box center [637, 291] width 1275 height 582
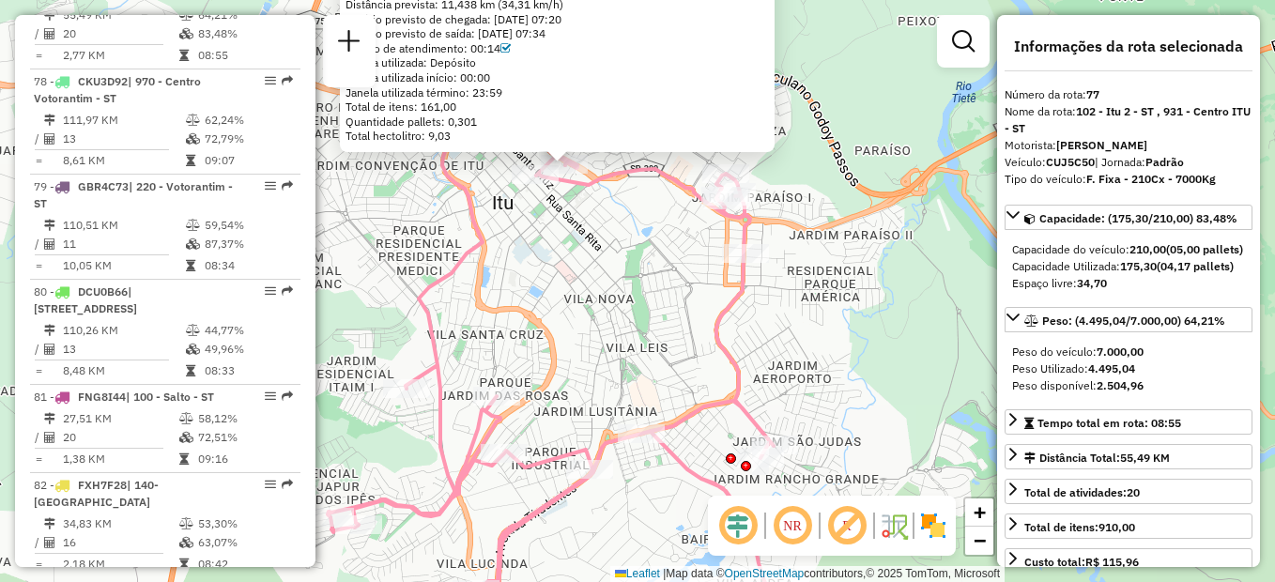
drag, startPoint x: 512, startPoint y: 390, endPoint x: 495, endPoint y: 328, distance: 65.4
click at [495, 328] on div "79835986 - BK BRASIL OPERACAO E Tipo de cliente: 80 - Chopp/VIP (C) Endereço: A…" at bounding box center [637, 291] width 1275 height 582
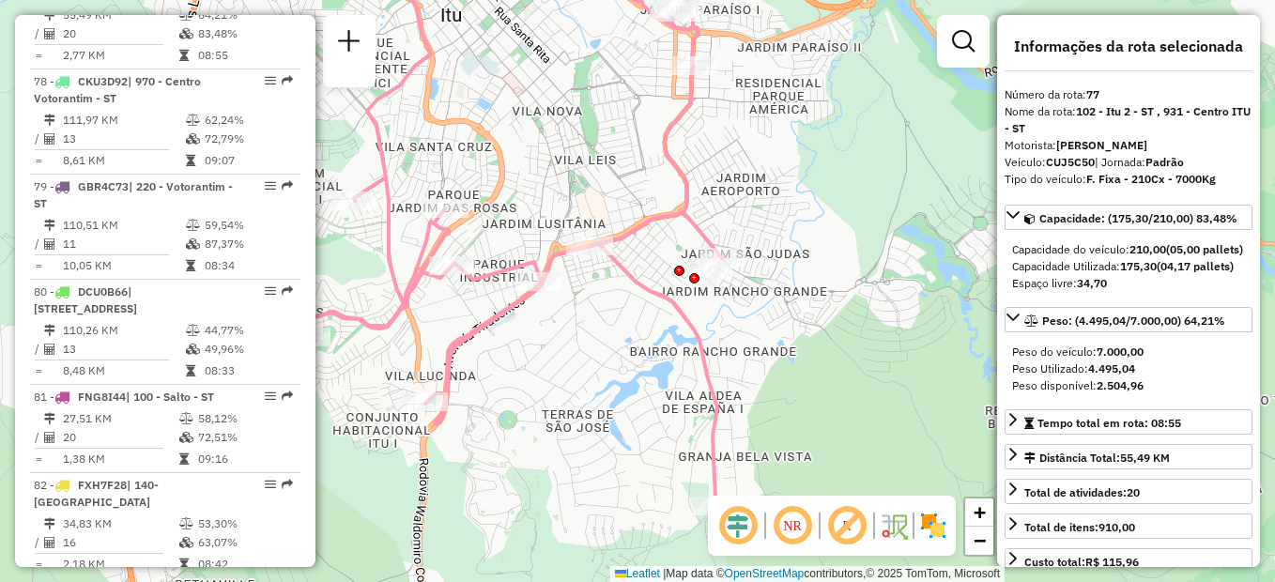
drag, startPoint x: 555, startPoint y: 358, endPoint x: 503, endPoint y: 192, distance: 173.1
click at [512, 219] on div "79835986 - BK BRASIL OPERACAO E Tipo de cliente: 80 - Chopp/VIP (C) Endereço: A…" at bounding box center [637, 291] width 1275 height 582
drag, startPoint x: 567, startPoint y: 359, endPoint x: 538, endPoint y: 302, distance: 63.4
click at [538, 302] on div "79835986 - BK BRASIL OPERACAO E Tipo de cliente: 80 - Chopp/VIP (C) Endereço: A…" at bounding box center [637, 291] width 1275 height 582
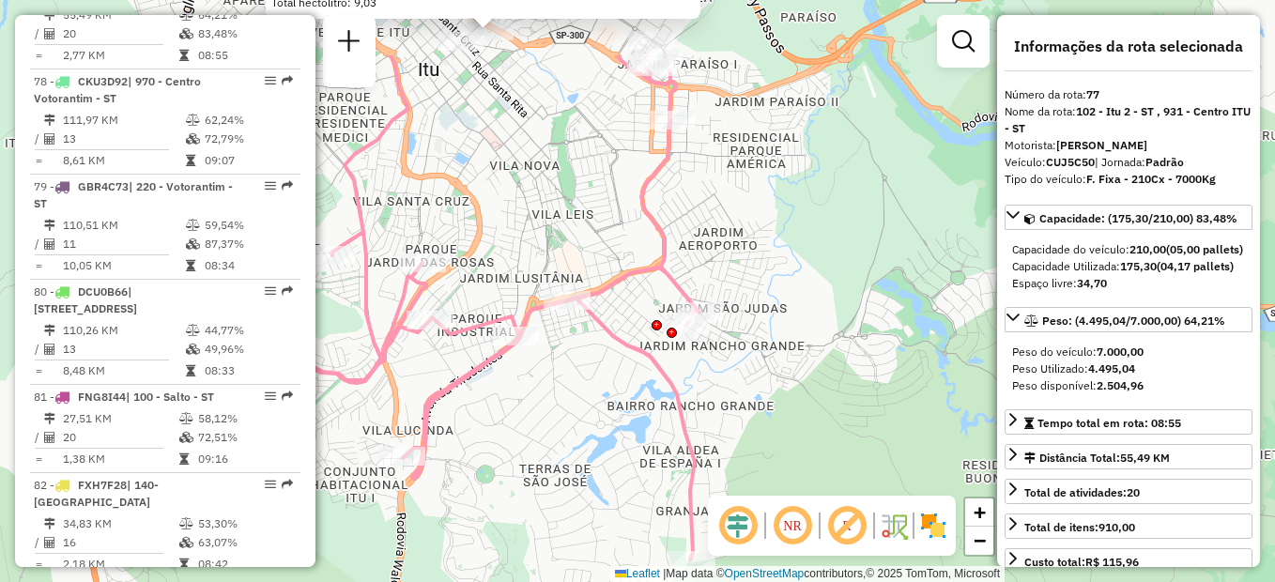
drag, startPoint x: 505, startPoint y: 237, endPoint x: 512, endPoint y: 351, distance: 113.8
click at [512, 351] on icon at bounding box center [476, 307] width 446 height 504
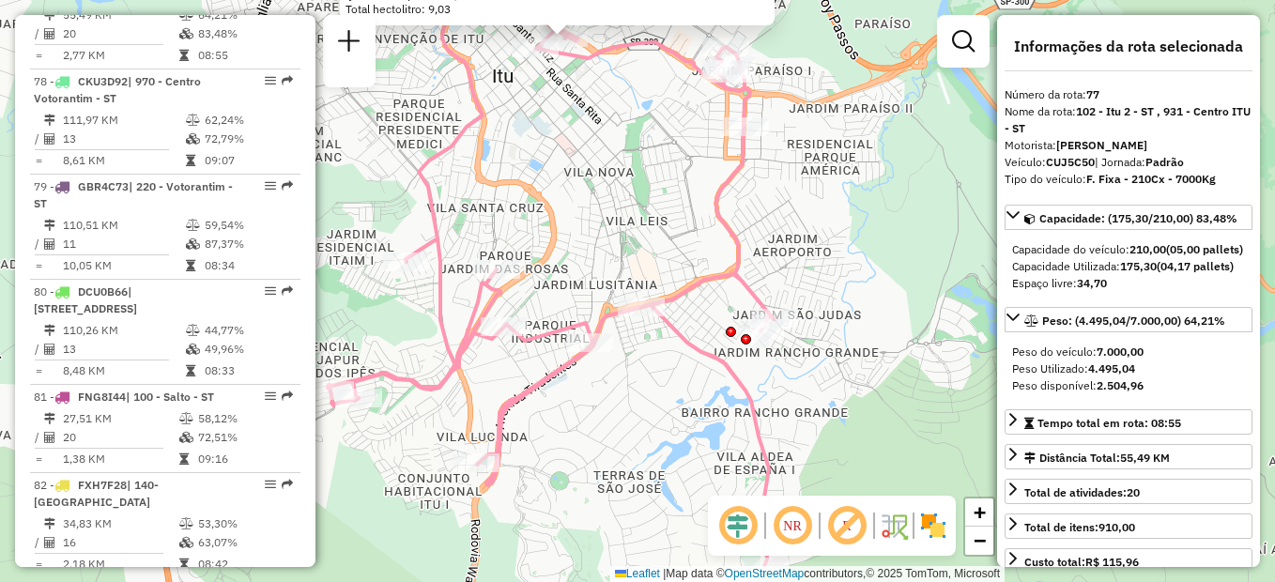
drag, startPoint x: 436, startPoint y: 206, endPoint x: 510, endPoint y: 212, distance: 74.4
click at [510, 212] on div "79835986 - BK BRASIL OPERACAO E Tipo de cliente: 80 - Chopp/VIP (C) Endereço: A…" at bounding box center [637, 291] width 1275 height 582
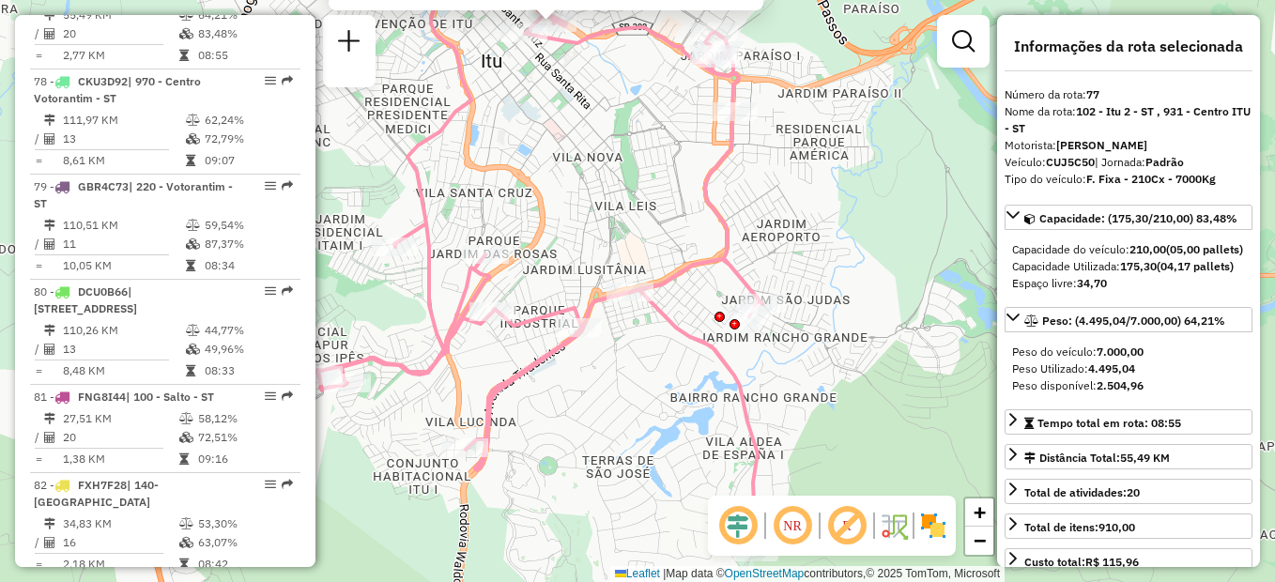
drag, startPoint x: 504, startPoint y: 205, endPoint x: 492, endPoint y: 189, distance: 20.1
click at [492, 189] on div "79835986 - BK BRASIL OPERACAO E Tipo de cliente: 80 - Chopp/VIP (C) Endereço: A…" at bounding box center [637, 291] width 1275 height 582
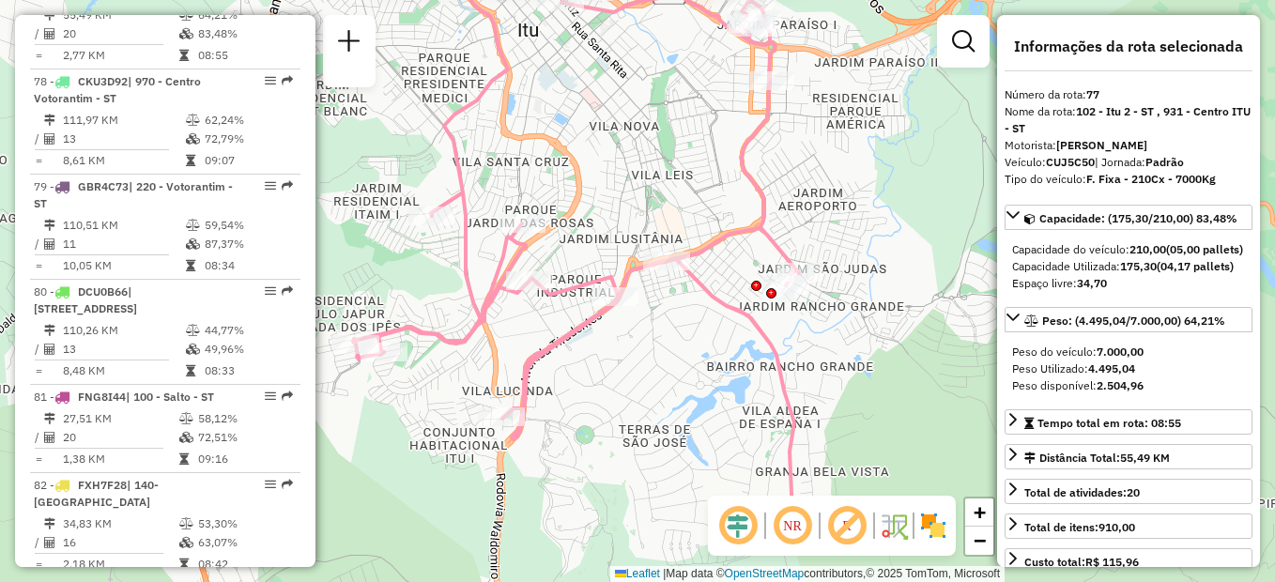
drag, startPoint x: 491, startPoint y: 189, endPoint x: 543, endPoint y: 147, distance: 66.8
click at [543, 147] on div "79835986 - BK BRASIL OPERACAO E Tipo de cliente: 80 - Chopp/VIP (C) Endereço: A…" at bounding box center [637, 291] width 1275 height 582
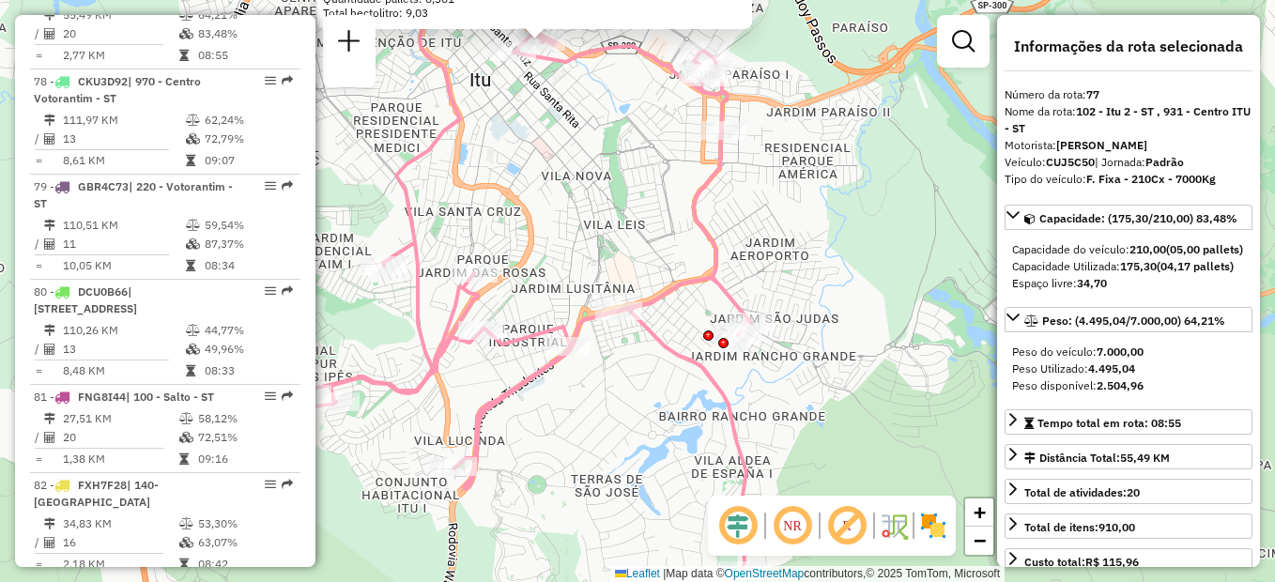
drag, startPoint x: 566, startPoint y: 130, endPoint x: 497, endPoint y: 192, distance: 93.0
click at [497, 192] on div "79835986 - BK BRASIL OPERACAO E Tipo de cliente: 80 - Chopp/VIP (C) Endereço: A…" at bounding box center [637, 291] width 1275 height 582
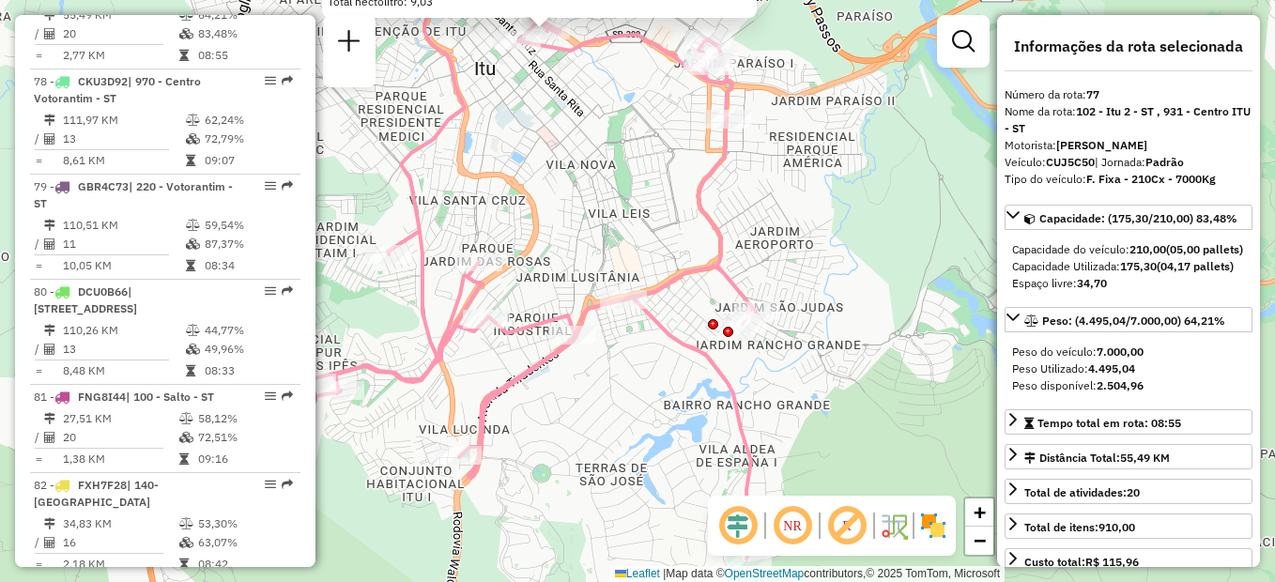
drag, startPoint x: 501, startPoint y: 170, endPoint x: 508, endPoint y: 160, distance: 11.5
click at [508, 160] on div "79835986 - BK BRASIL OPERACAO E Tipo de cliente: 80 - Chopp/VIP (C) Endereço: A…" at bounding box center [637, 291] width 1275 height 582
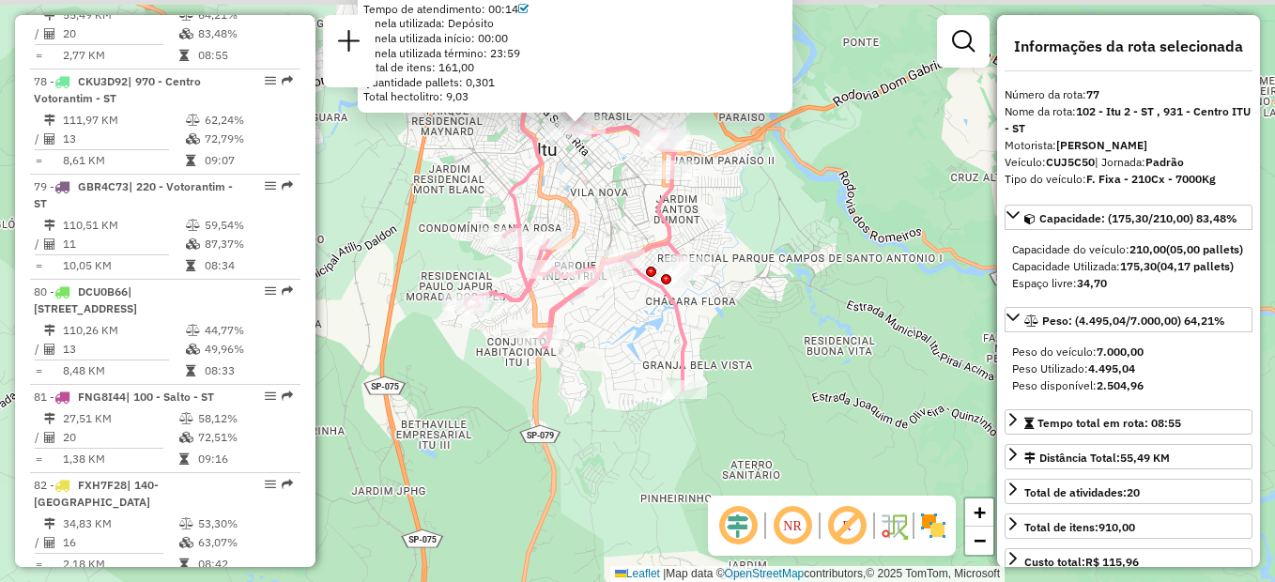
drag, startPoint x: 576, startPoint y: 171, endPoint x: 597, endPoint y: 196, distance: 32.7
click at [597, 196] on div "79835986 - BK BRASIL OPERACAO E Tipo de cliente: 80 - Chopp/VIP (C) Endereço: A…" at bounding box center [637, 291] width 1275 height 582
click at [990, 507] on link "+" at bounding box center [979, 512] width 28 height 28
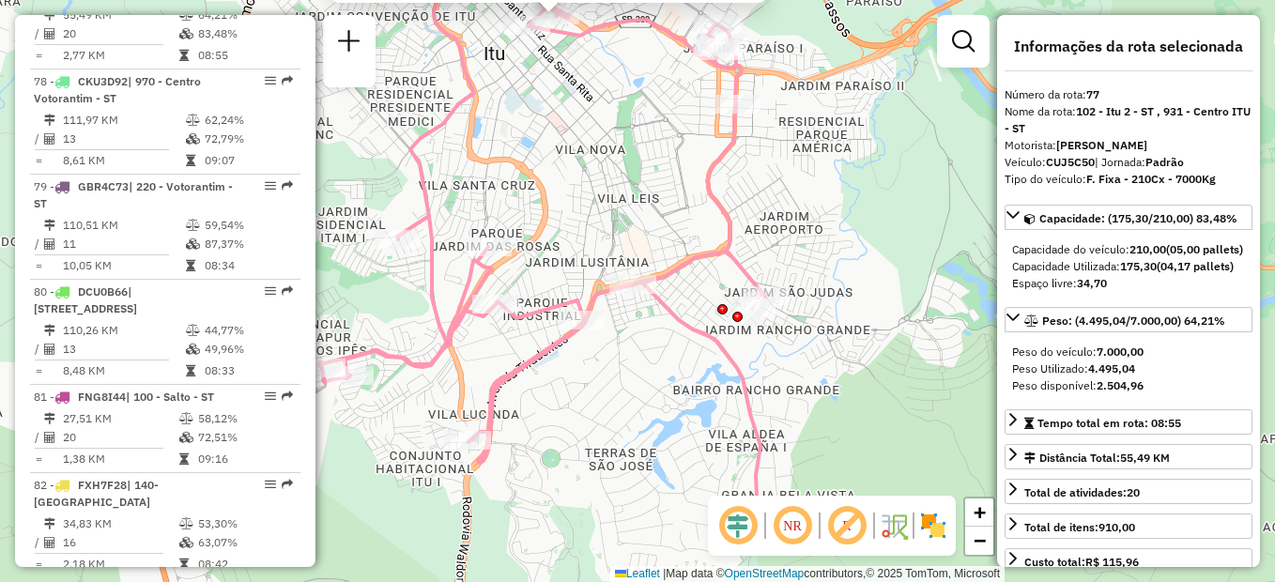
drag, startPoint x: 790, startPoint y: 314, endPoint x: 818, endPoint y: 370, distance: 62.1
click at [818, 370] on div "79835986 - BK BRASIL OPERACAO E Tipo de cliente: 80 - Chopp/VIP (C) Endereço: A…" at bounding box center [637, 291] width 1275 height 582
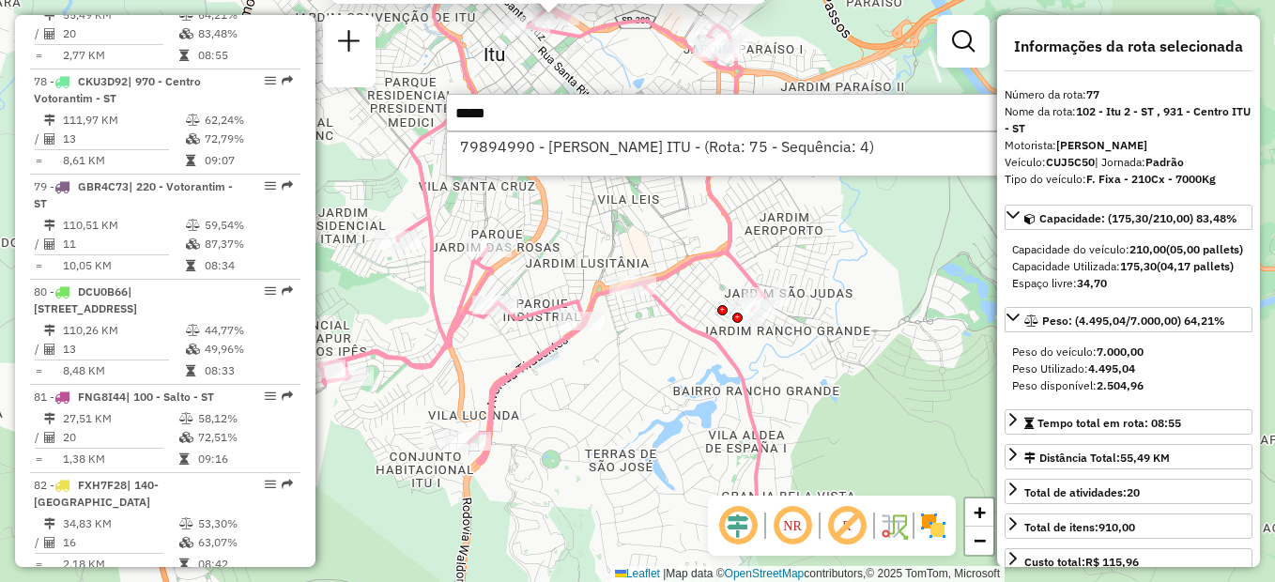
type input "*****"
click at [577, 166] on div "79894990 - ANILSON SOARES ITU - (Rota: 75 - Sequência: 4)" at bounding box center [727, 153] width 563 height 45
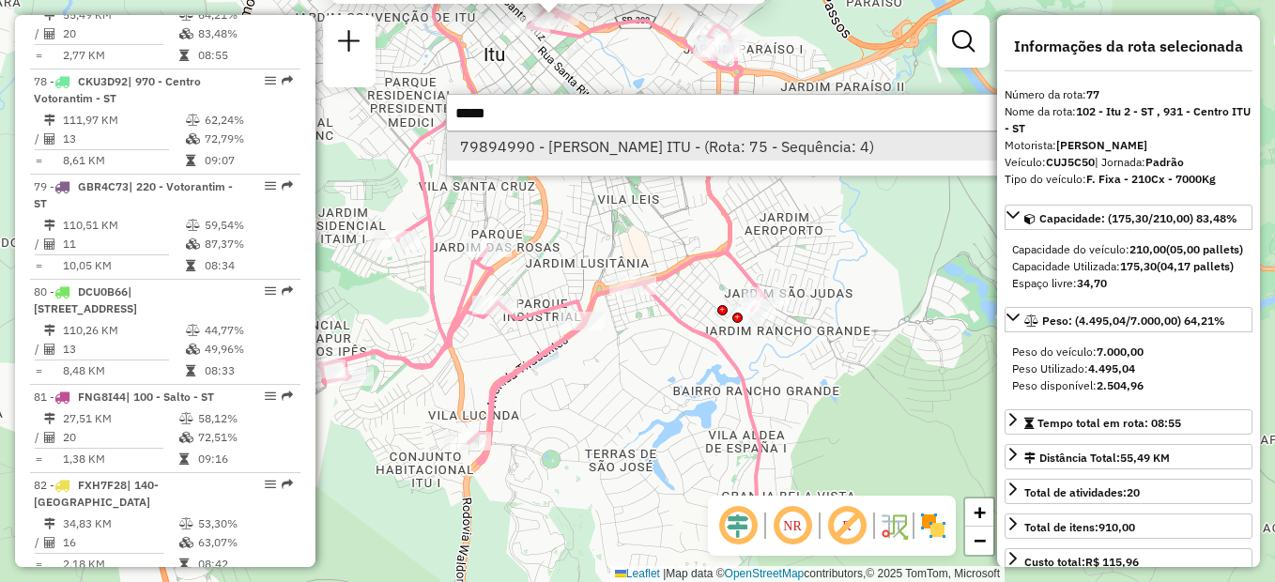
click at [591, 140] on li "79894990 - ANILSON SOARES ITU - (Rota: 75 - Sequência: 4)" at bounding box center [727, 146] width 561 height 28
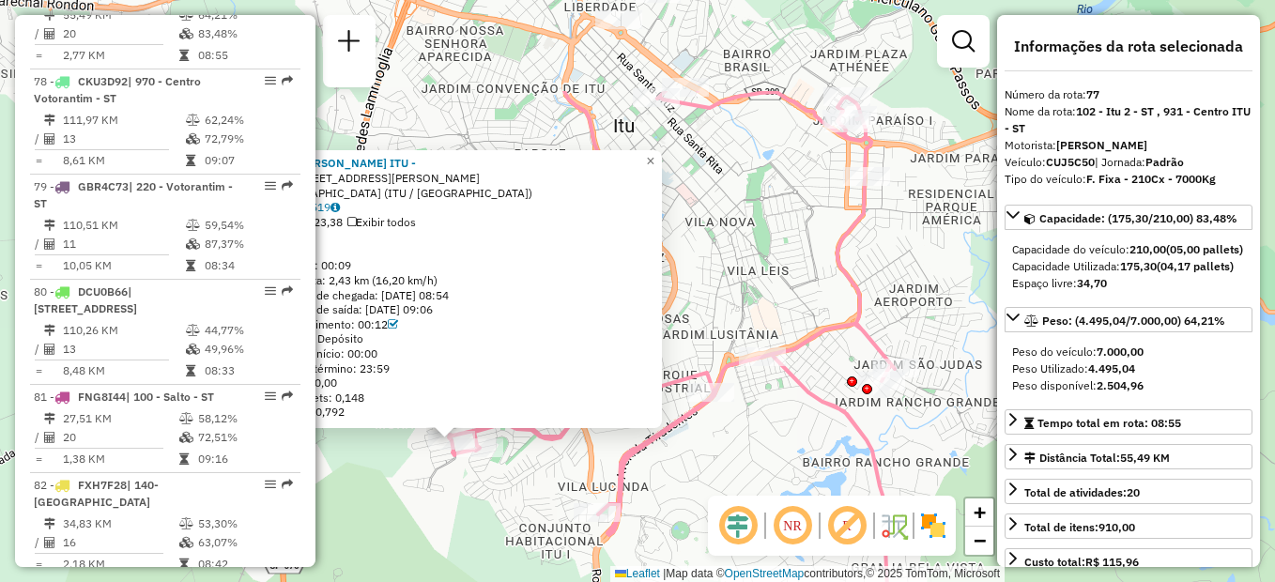
drag, startPoint x: 687, startPoint y: 331, endPoint x: 496, endPoint y: 500, distance: 255.4
click at [496, 500] on div "79894990 - ANILSON SOARES ITU - Endereço: R ANTONIA BALDIN ANDREAZZA 12 Bairro:…" at bounding box center [637, 291] width 1275 height 582
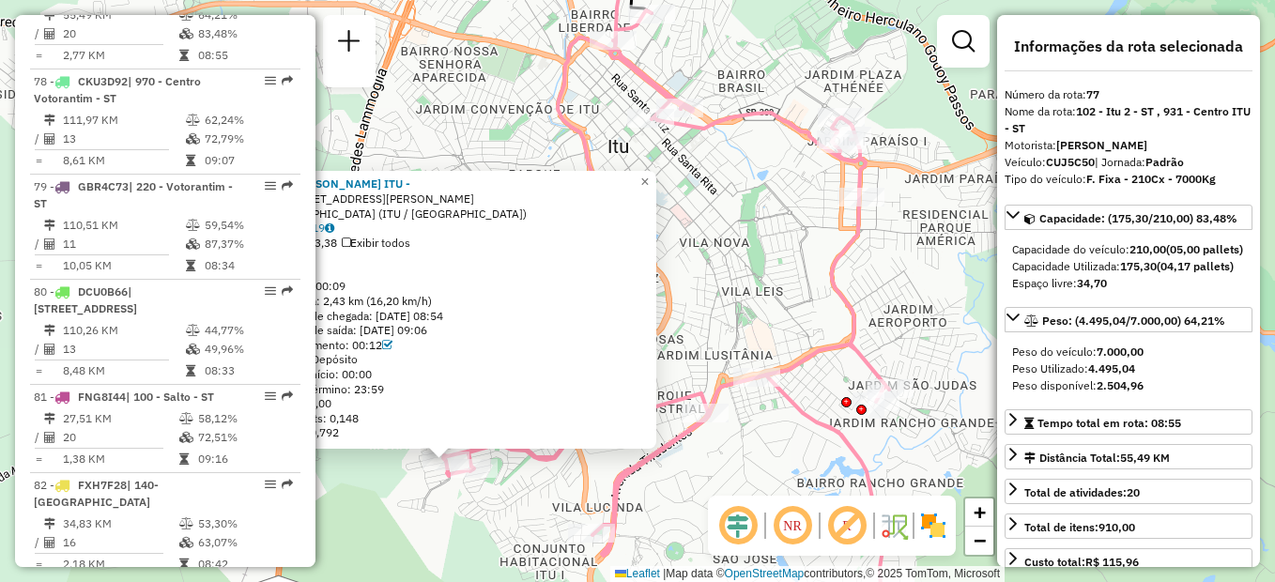
drag, startPoint x: 666, startPoint y: 346, endPoint x: 664, endPoint y: 300, distance: 46.1
click at [656, 300] on div "79894990 - ANILSON SOARES ITU - Endereço: R ANTONIA BALDIN ANDREAZZA 12 Bairro:…" at bounding box center [439, 310] width 435 height 278
drag, startPoint x: 664, startPoint y: 300, endPoint x: 654, endPoint y: 176, distance: 125.2
click at [649, 176] on span "×" at bounding box center [644, 182] width 8 height 16
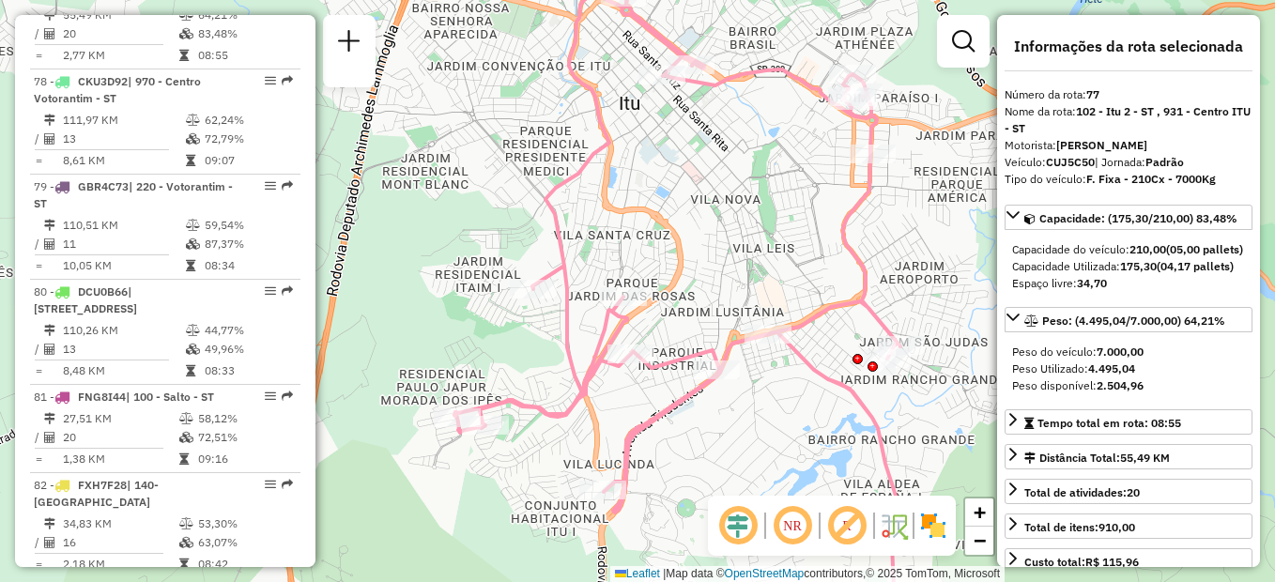
drag, startPoint x: 581, startPoint y: 277, endPoint x: 592, endPoint y: 228, distance: 50.1
click at [592, 228] on div "Janela de atendimento Grade de atendimento Capacidade Transportadoras Veículos …" at bounding box center [637, 291] width 1275 height 582
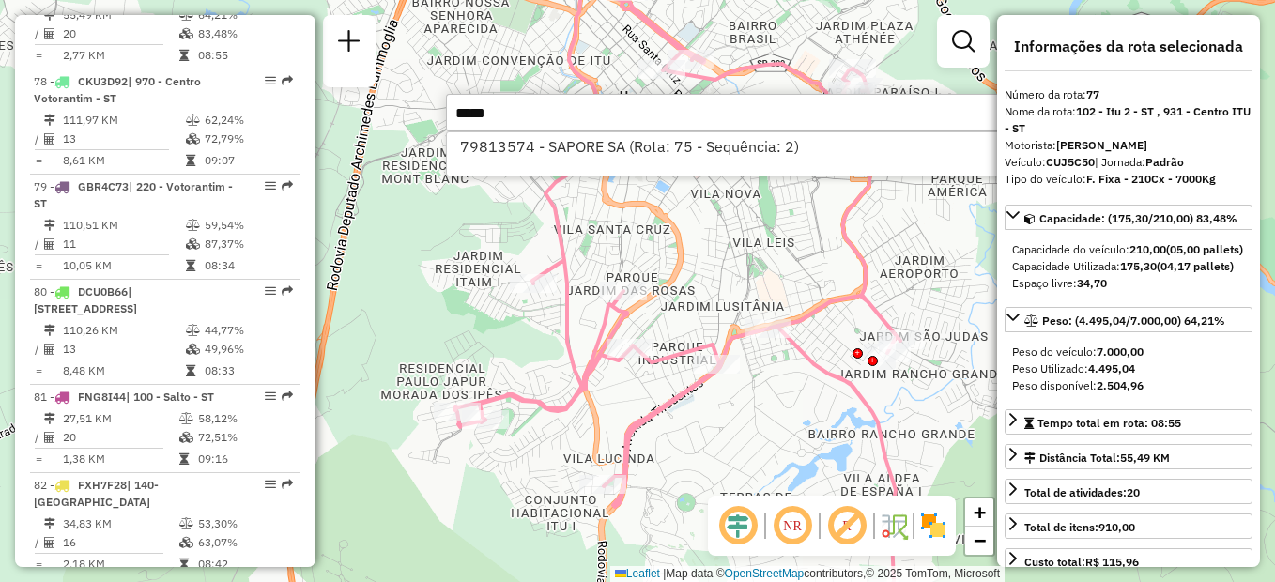
type input "*****"
click at [583, 166] on div "79813574 - SAPORE SA (Rota: 75 - Sequência: 2)" at bounding box center [727, 153] width 563 height 45
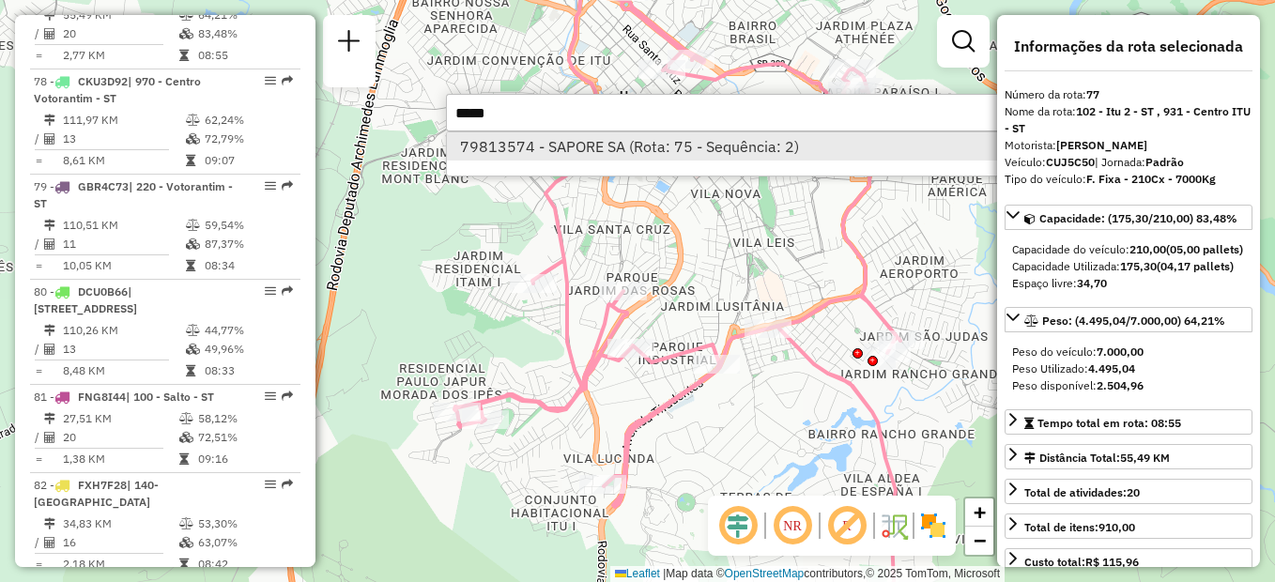
click at [583, 153] on li "79813574 - SAPORE SA (Rota: 75 - Sequência: 2)" at bounding box center [727, 146] width 561 height 28
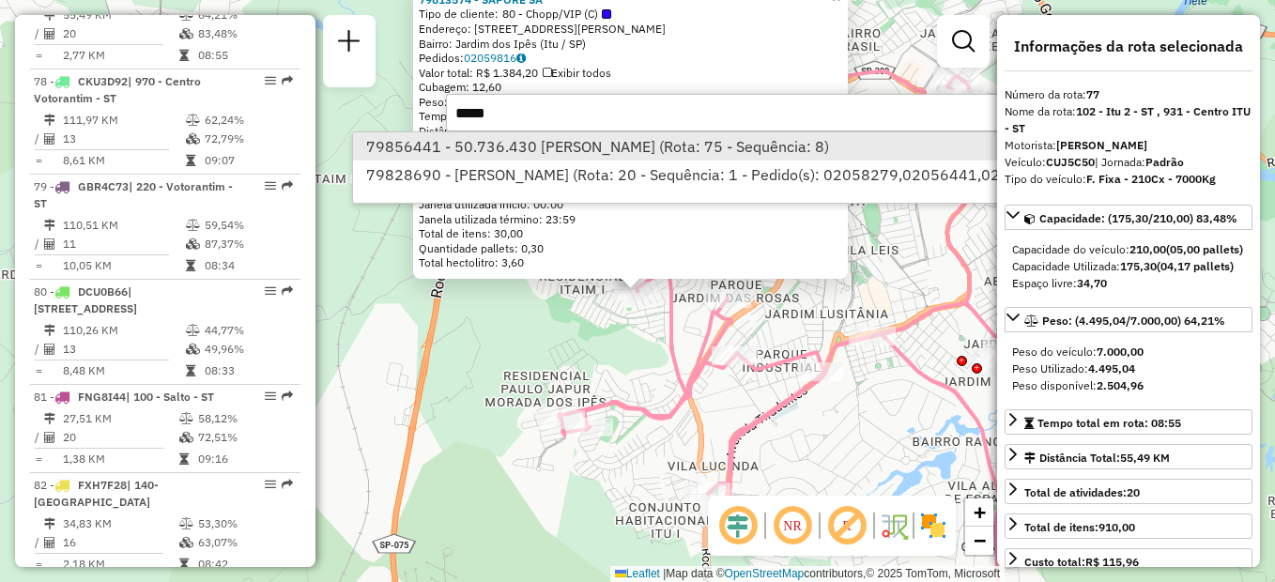
type input "*****"
click at [614, 140] on li "79856441 - 50.736.430 HELIO MIRANDA FILHO (Rota: 75 - Sequência: 8)" at bounding box center [792, 146] width 878 height 28
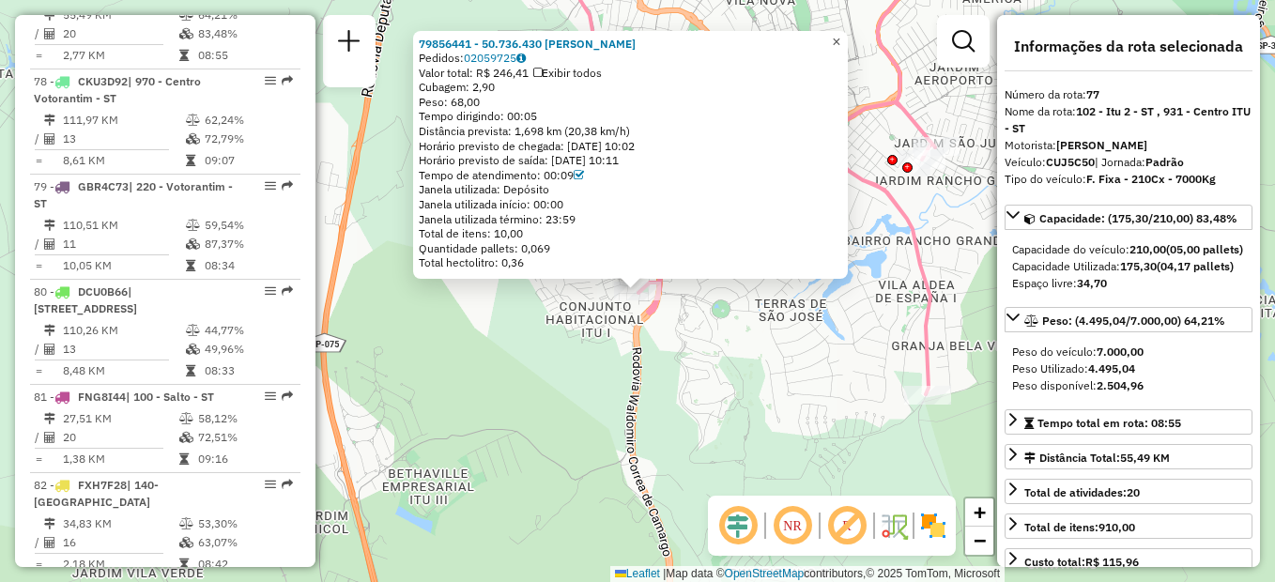
click at [840, 34] on span "×" at bounding box center [836, 42] width 8 height 16
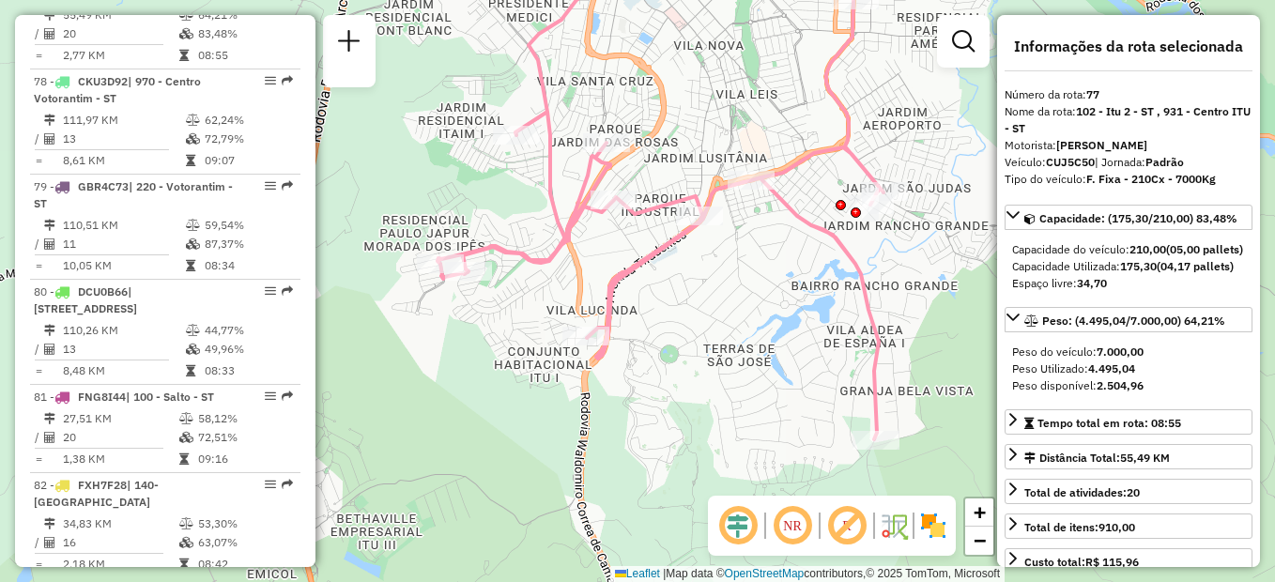
drag, startPoint x: 786, startPoint y: 217, endPoint x: 733, endPoint y: 263, distance: 69.8
click at [733, 263] on div "Janela de atendimento Grade de atendimento Capacidade Transportadoras Veículos …" at bounding box center [637, 291] width 1275 height 582
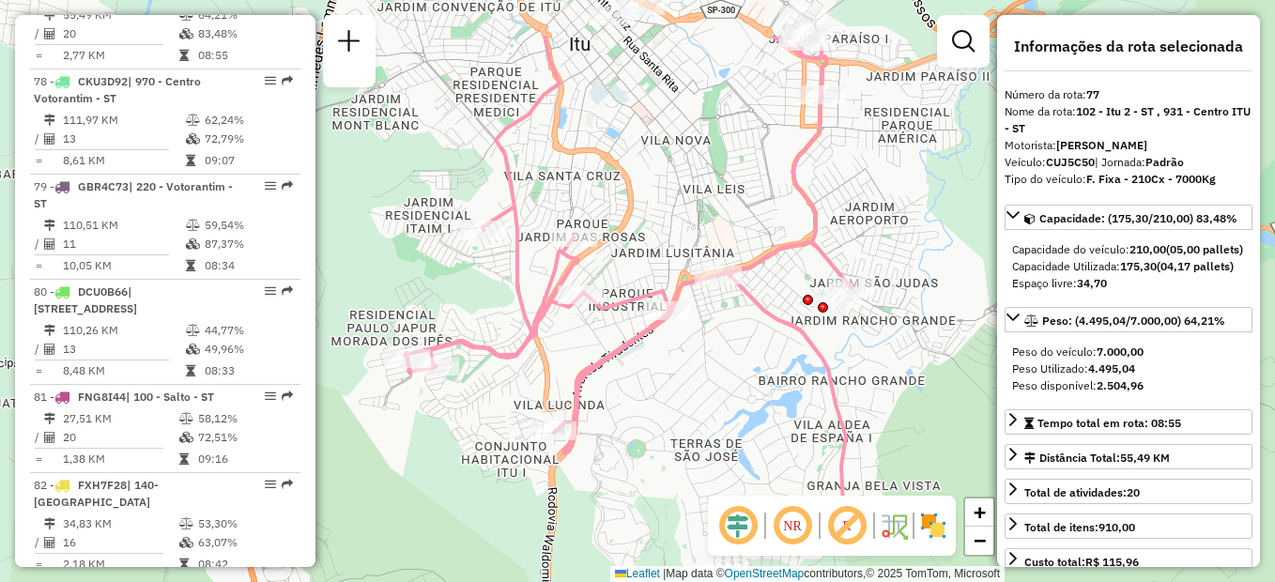
drag, startPoint x: 736, startPoint y: 272, endPoint x: 704, endPoint y: 364, distance: 97.4
click at [704, 364] on div "Janela de atendimento Grade de atendimento Capacidade Transportadoras Veículos …" at bounding box center [637, 291] width 1275 height 582
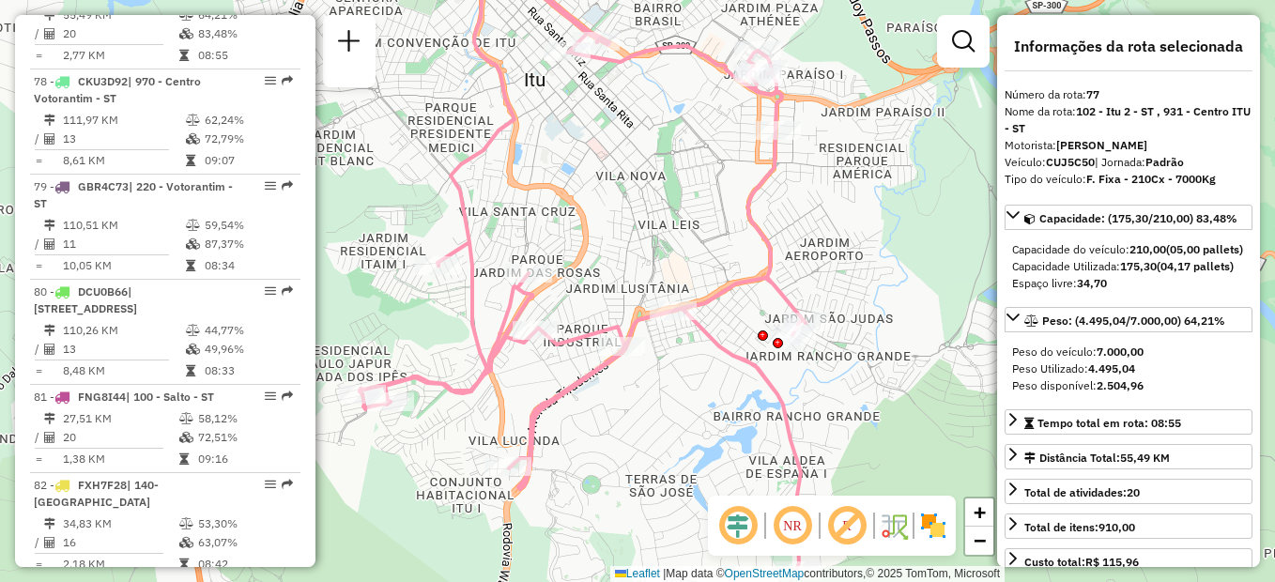
drag, startPoint x: 741, startPoint y: 242, endPoint x: 694, endPoint y: 280, distance: 60.8
click at [694, 280] on div "Janela de atendimento Grade de atendimento Capacidade Transportadoras Veículos …" at bounding box center [637, 291] width 1275 height 582
click at [804, 117] on div "Janela de atendimento Grade de atendimento Capacidade Transportadoras Veículos …" at bounding box center [637, 291] width 1275 height 582
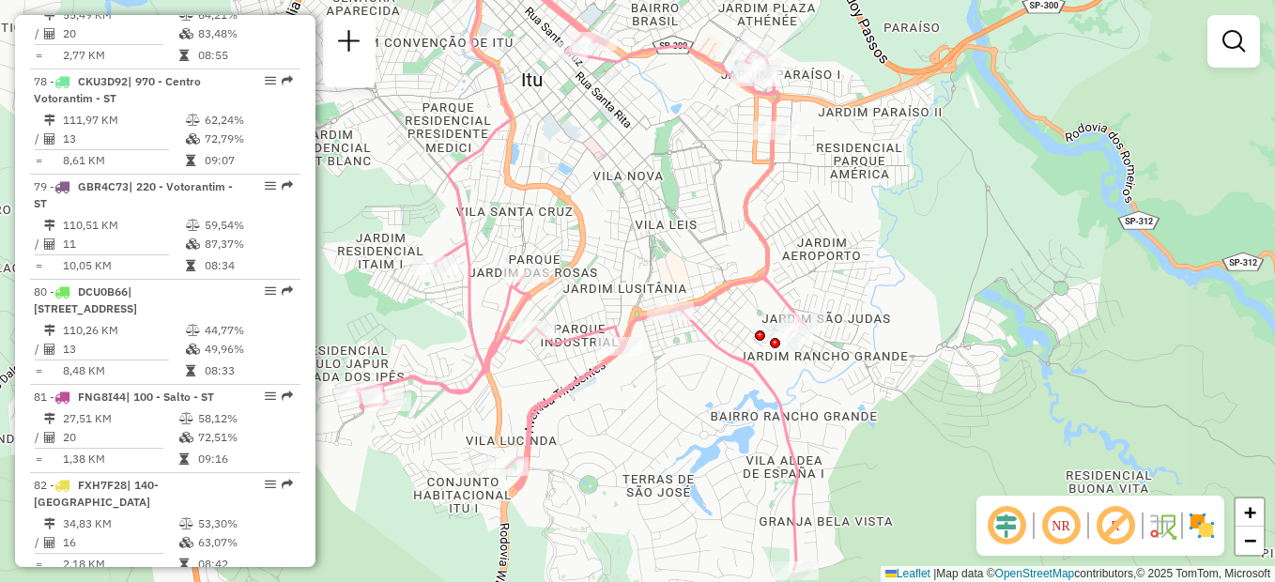
click at [804, 117] on div "Janela de atendimento Grade de atendimento Capacidade Transportadoras Veículos …" at bounding box center [637, 291] width 1275 height 582
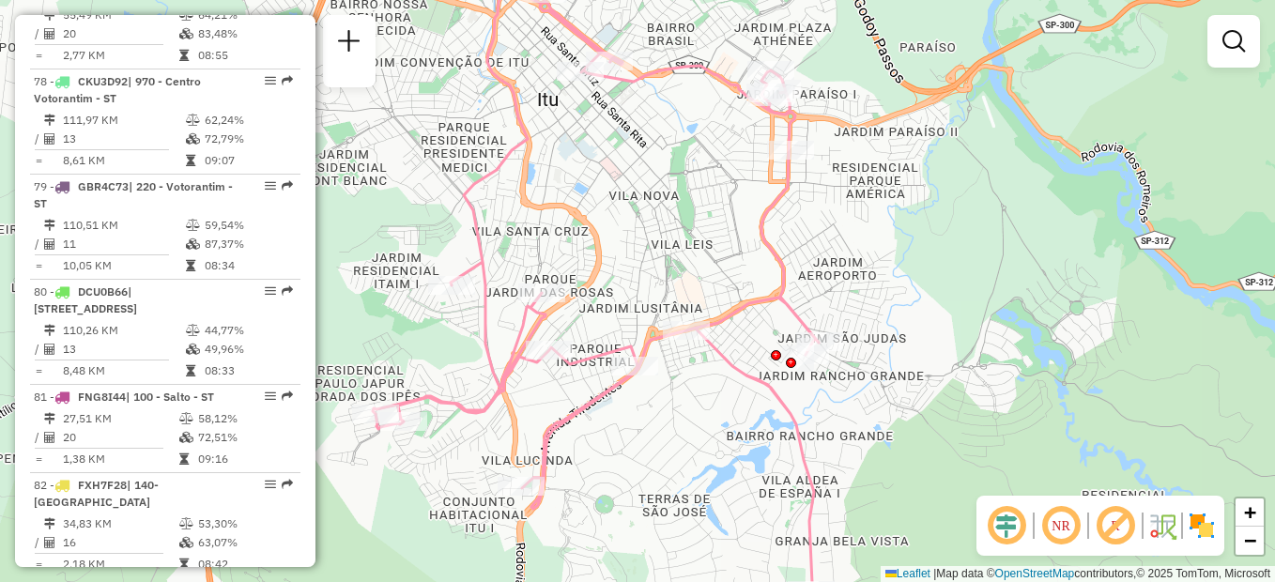
drag, startPoint x: 685, startPoint y: 168, endPoint x: 701, endPoint y: 188, distance: 25.4
click at [701, 188] on div "Janela de atendimento Grade de atendimento Capacidade Transportadoras Veículos …" at bounding box center [637, 291] width 1275 height 582
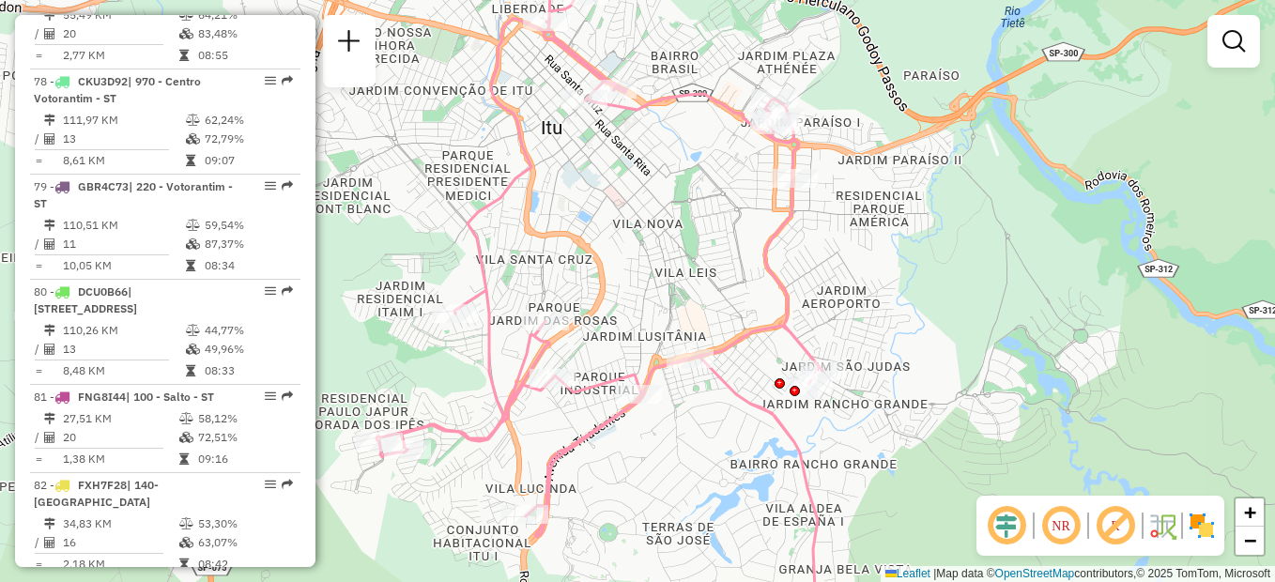
drag, startPoint x: 649, startPoint y: 265, endPoint x: 651, endPoint y: 290, distance: 25.5
click at [651, 290] on div "Janela de atendimento Grade de atendimento Capacidade Transportadoras Veículos …" at bounding box center [637, 291] width 1275 height 582
